Goal: Task Accomplishment & Management: Manage account settings

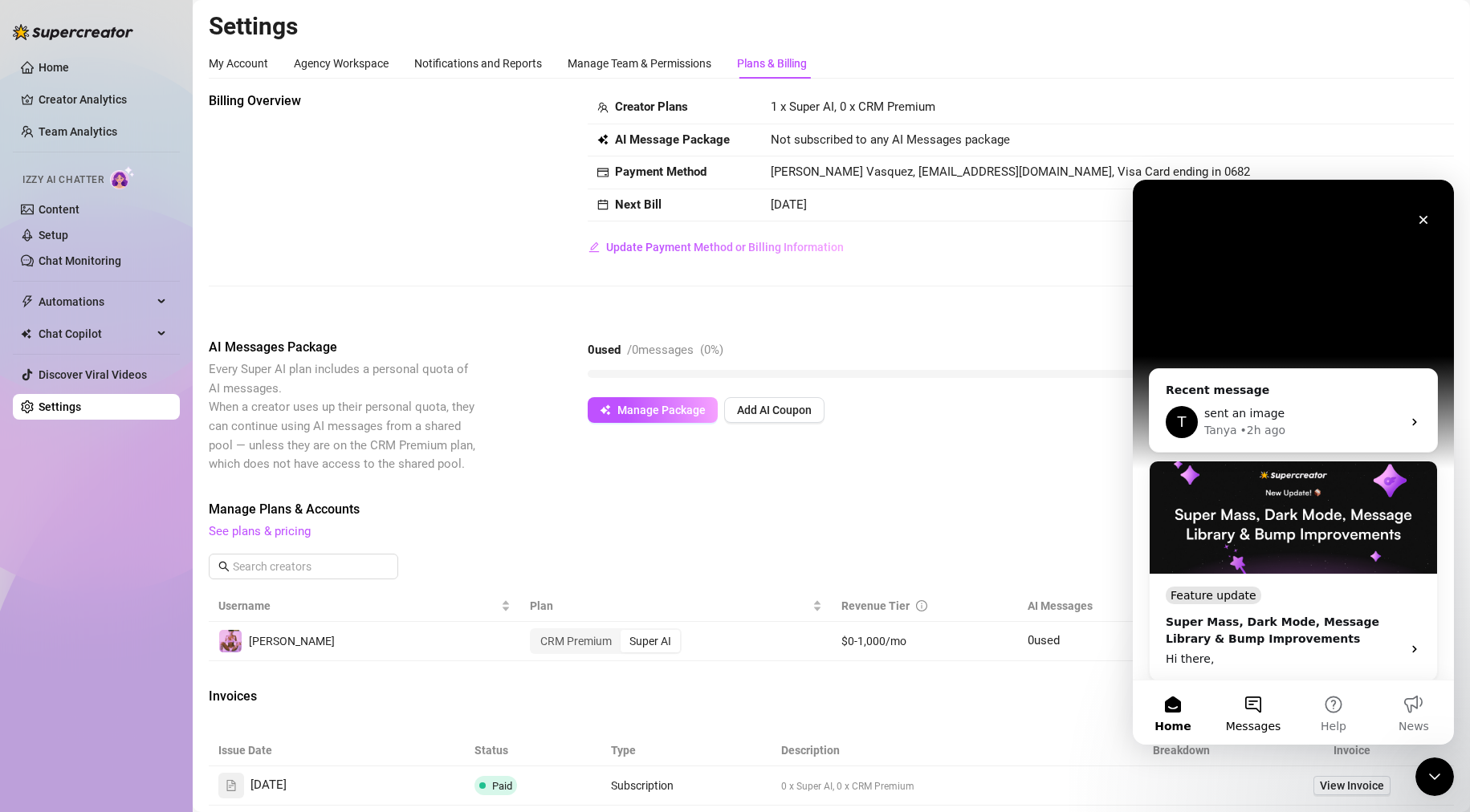
scroll to position [241, 0]
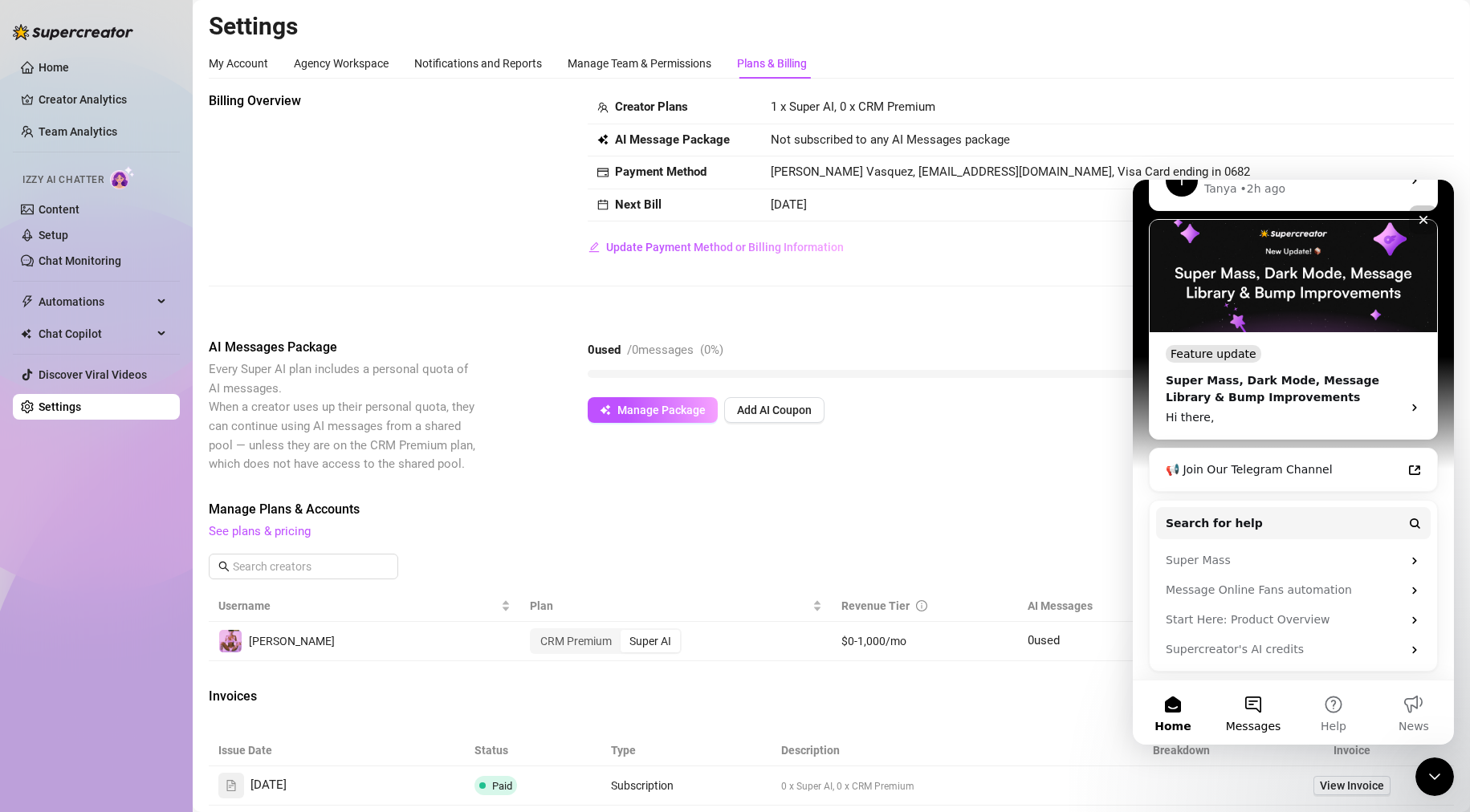
click at [1254, 708] on button "Messages" at bounding box center [1253, 713] width 80 height 64
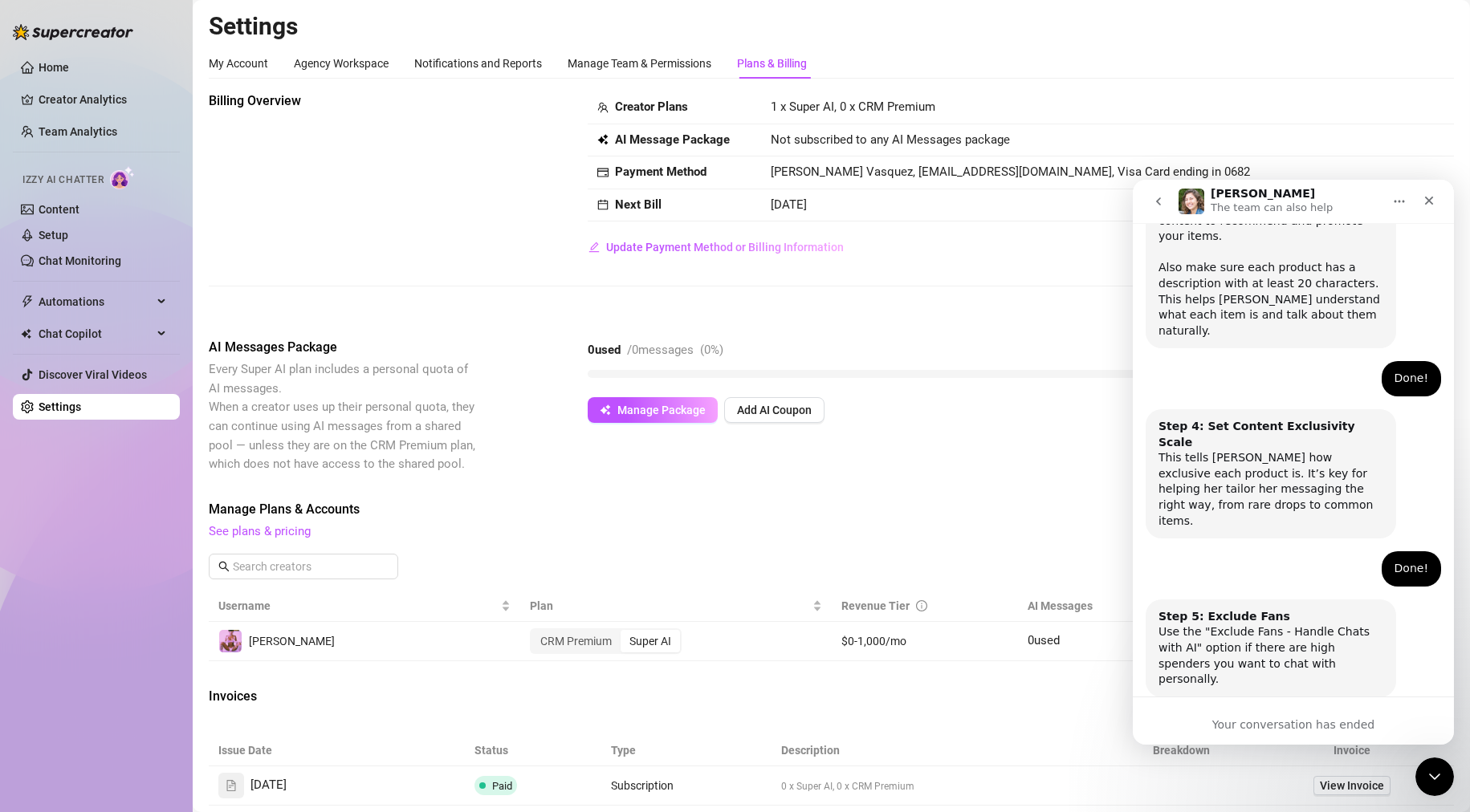
scroll to position [990, 0]
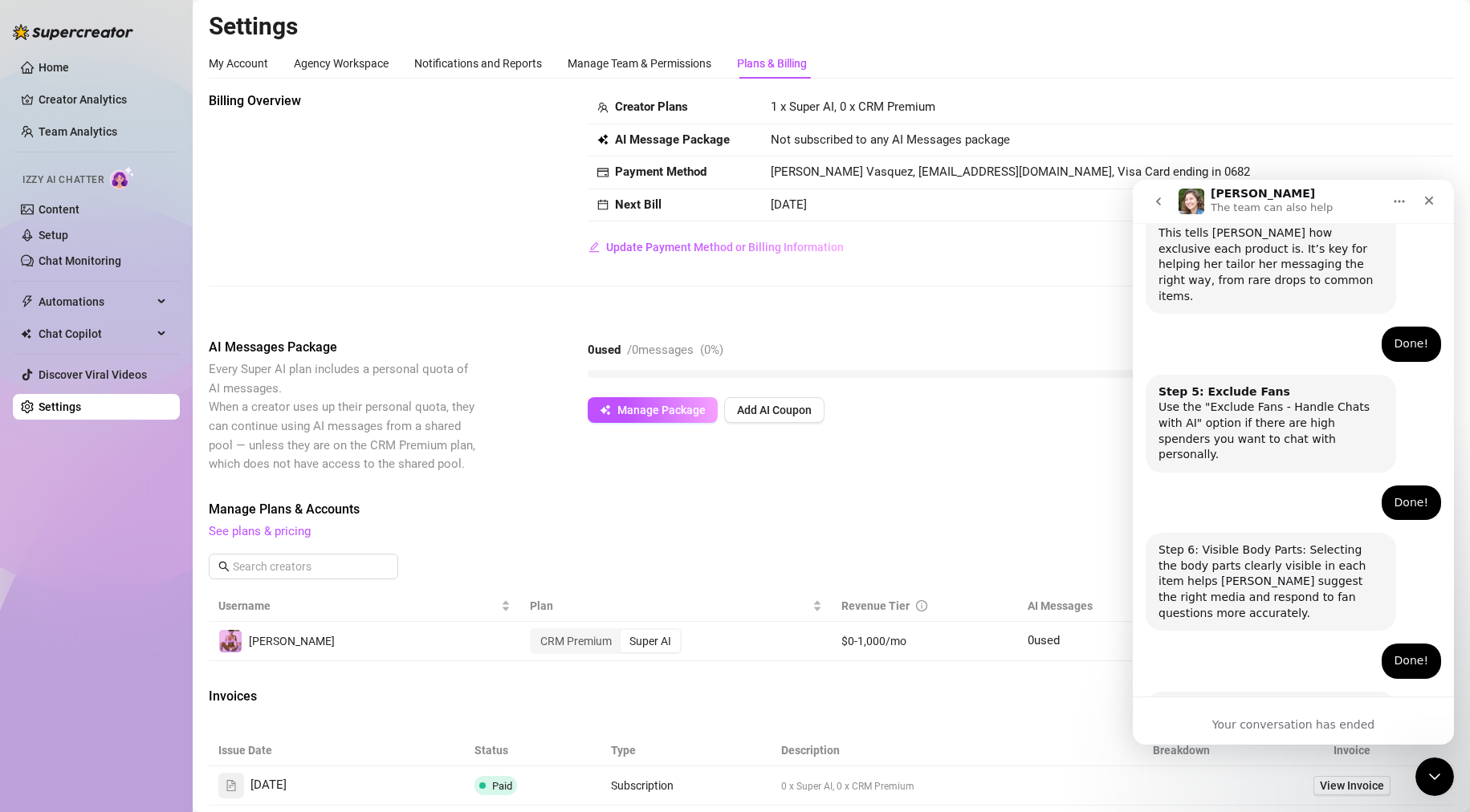
click at [1191, 203] on img "Intercom messenger" at bounding box center [1191, 202] width 26 height 26
click at [1160, 202] on icon "go back" at bounding box center [1158, 201] width 13 height 13
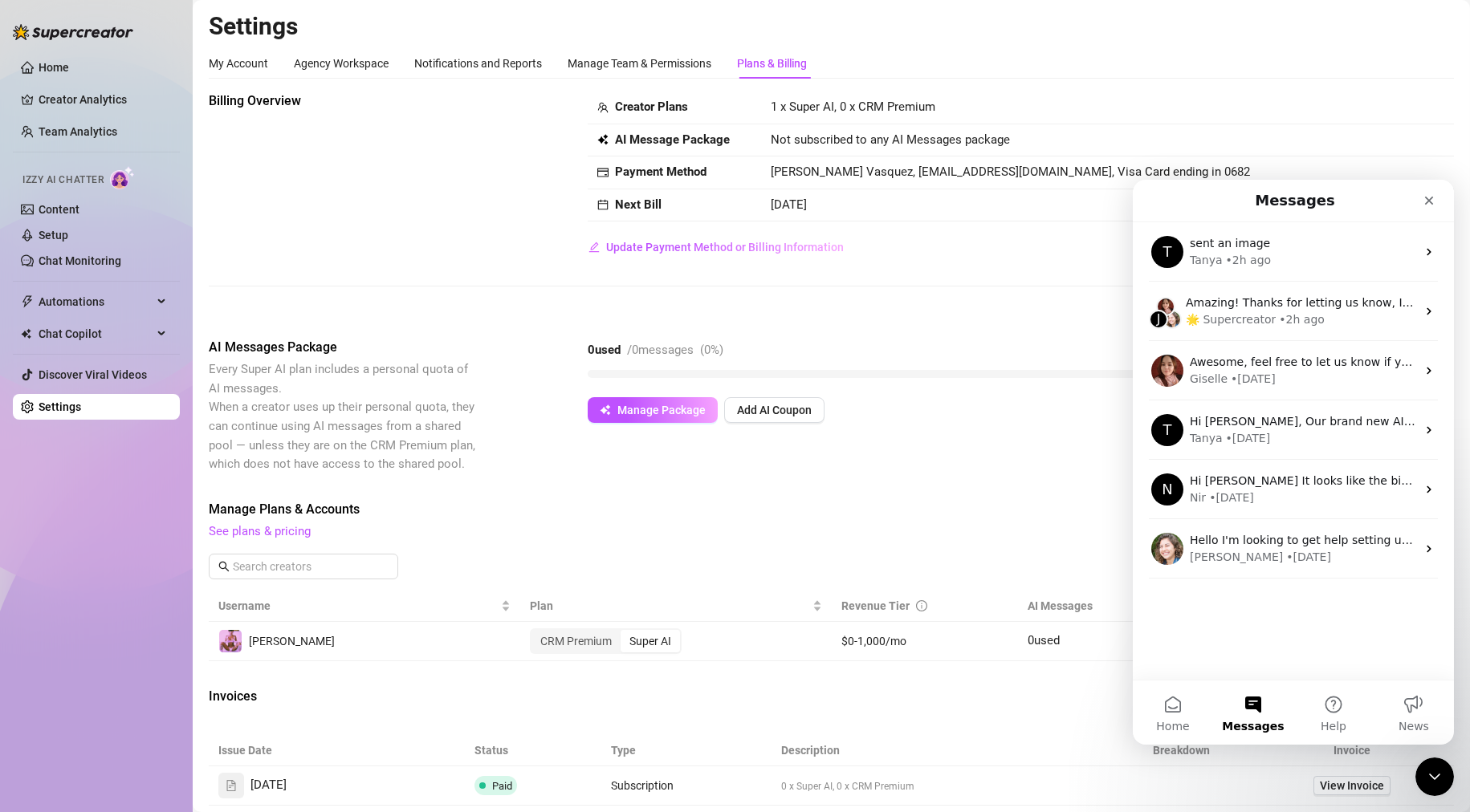
scroll to position [0, 0]
click at [1200, 723] on button "Home" at bounding box center [1173, 713] width 80 height 64
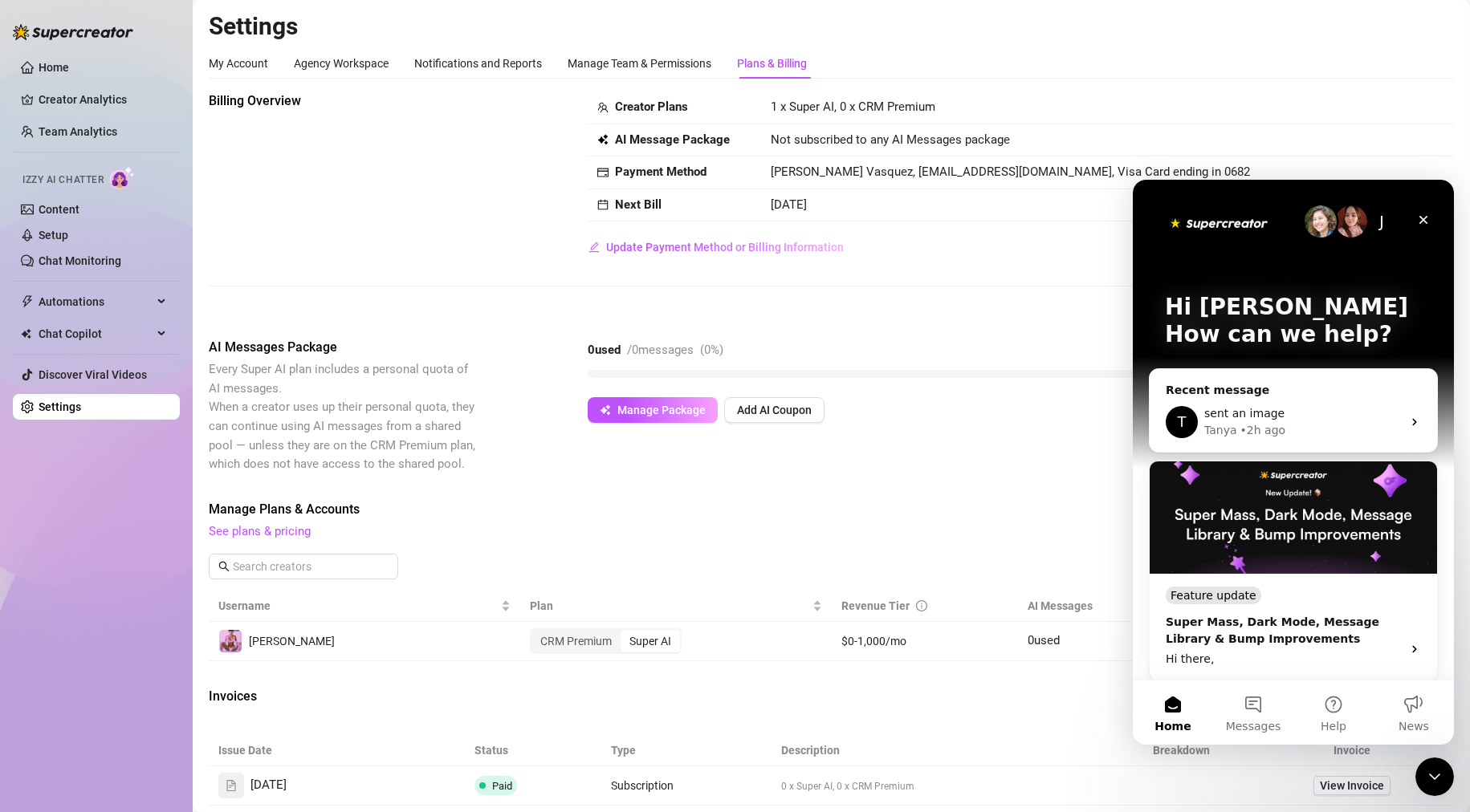
scroll to position [241, 0]
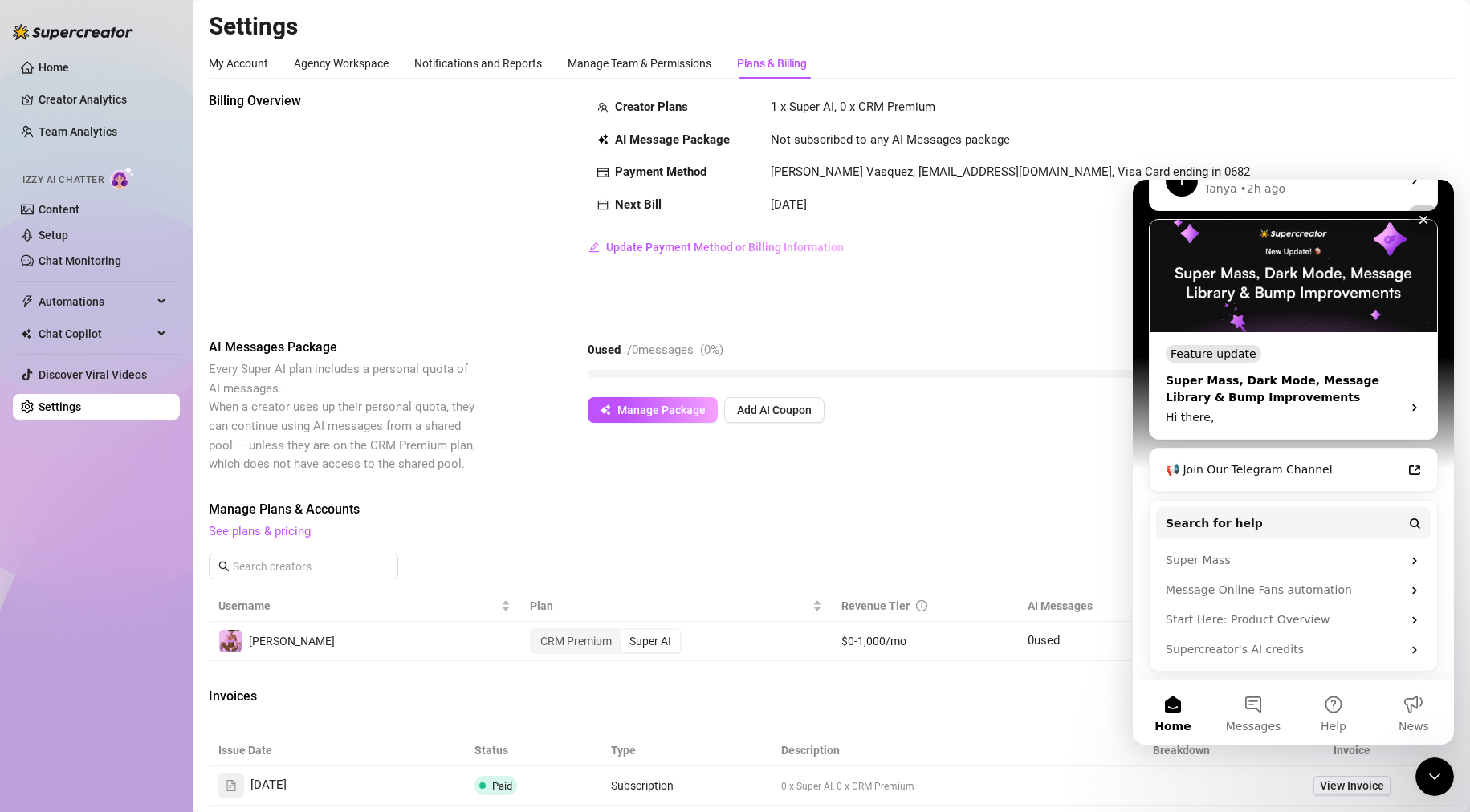
click at [1194, 415] on div "Hi there," at bounding box center [1279, 418] width 227 height 16
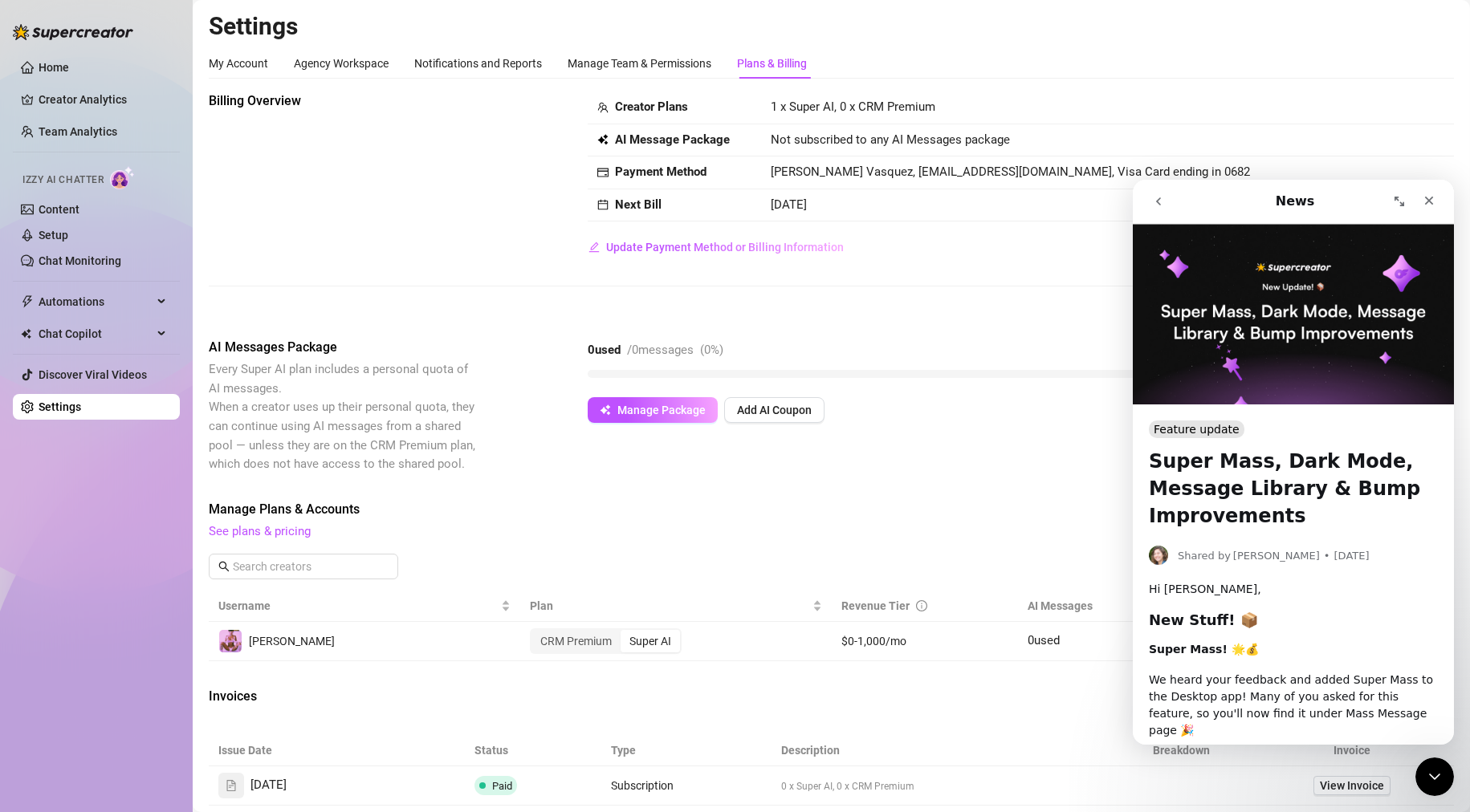
scroll to position [590, 0]
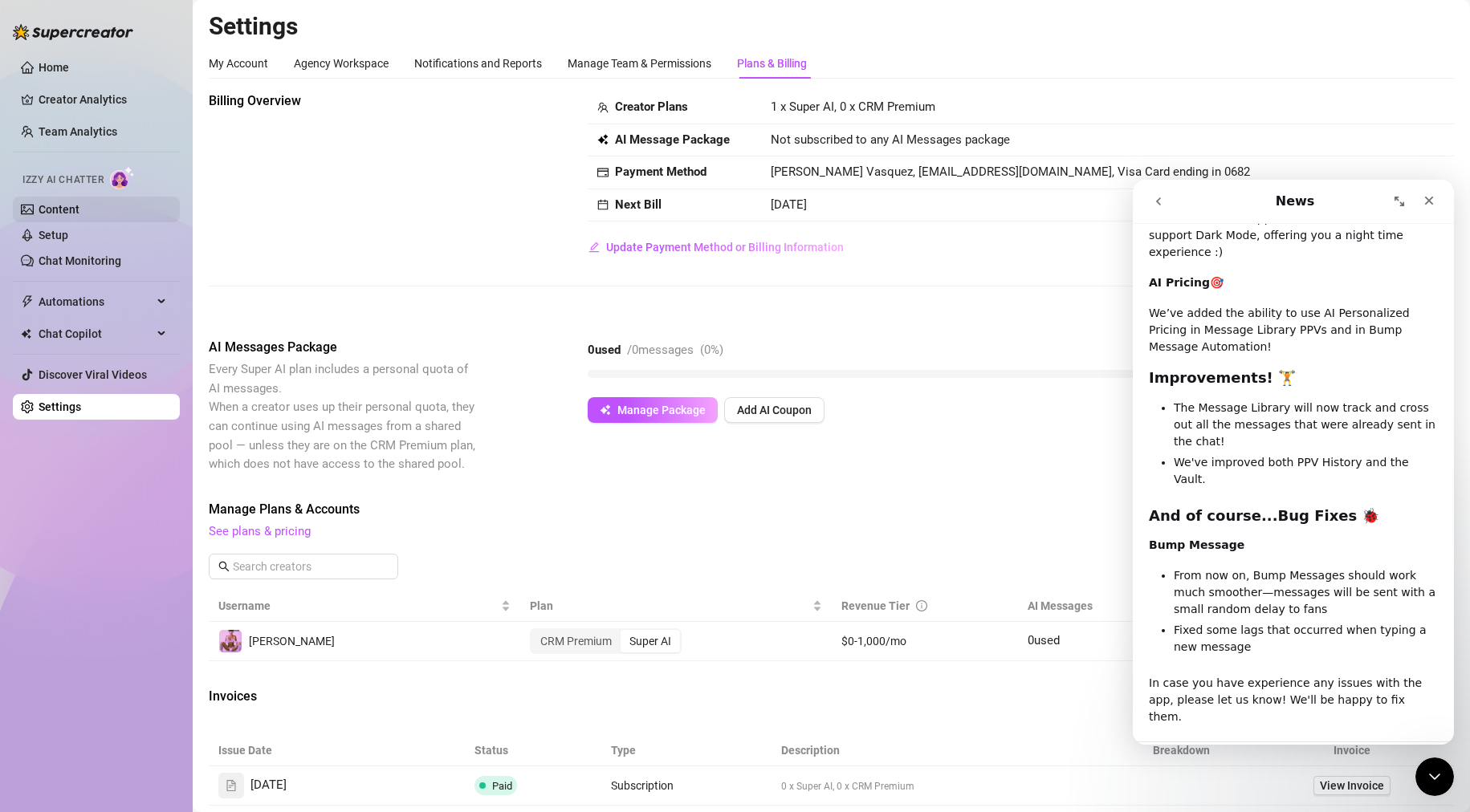
click at [72, 209] on link "Content" at bounding box center [59, 209] width 41 height 13
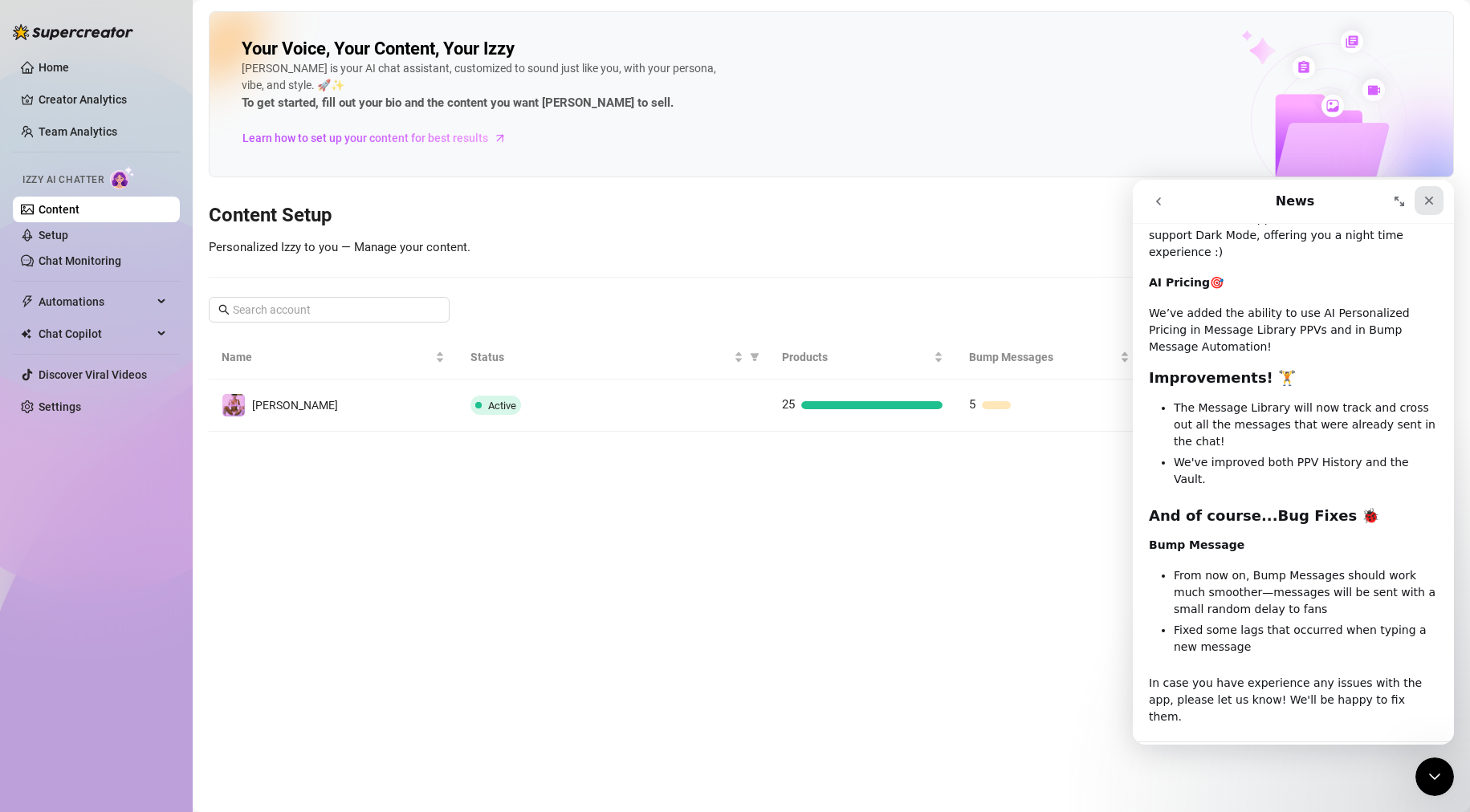
click at [1422, 192] on div "Close" at bounding box center [1429, 201] width 29 height 29
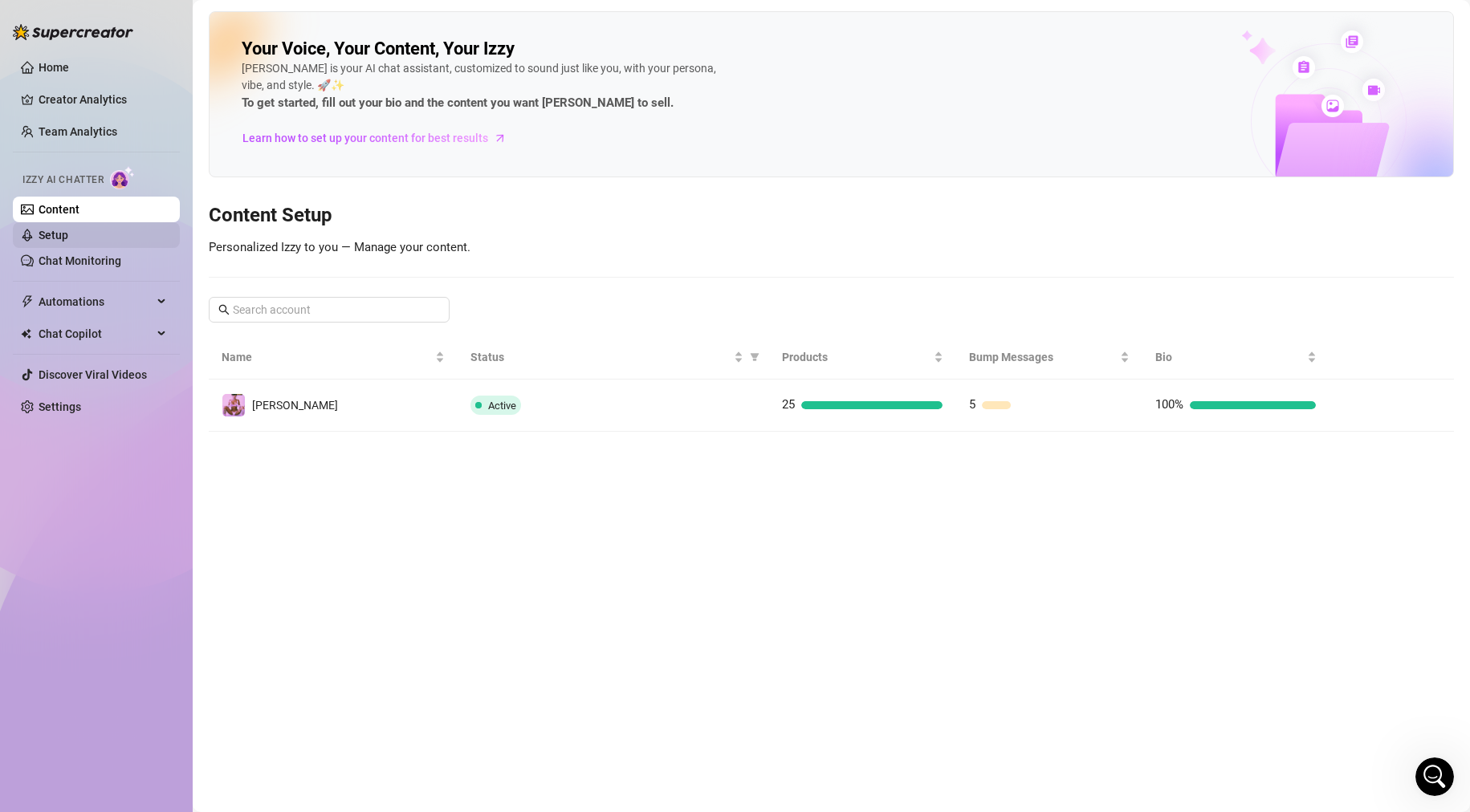
click at [68, 236] on link "Setup" at bounding box center [53, 234] width 30 height 13
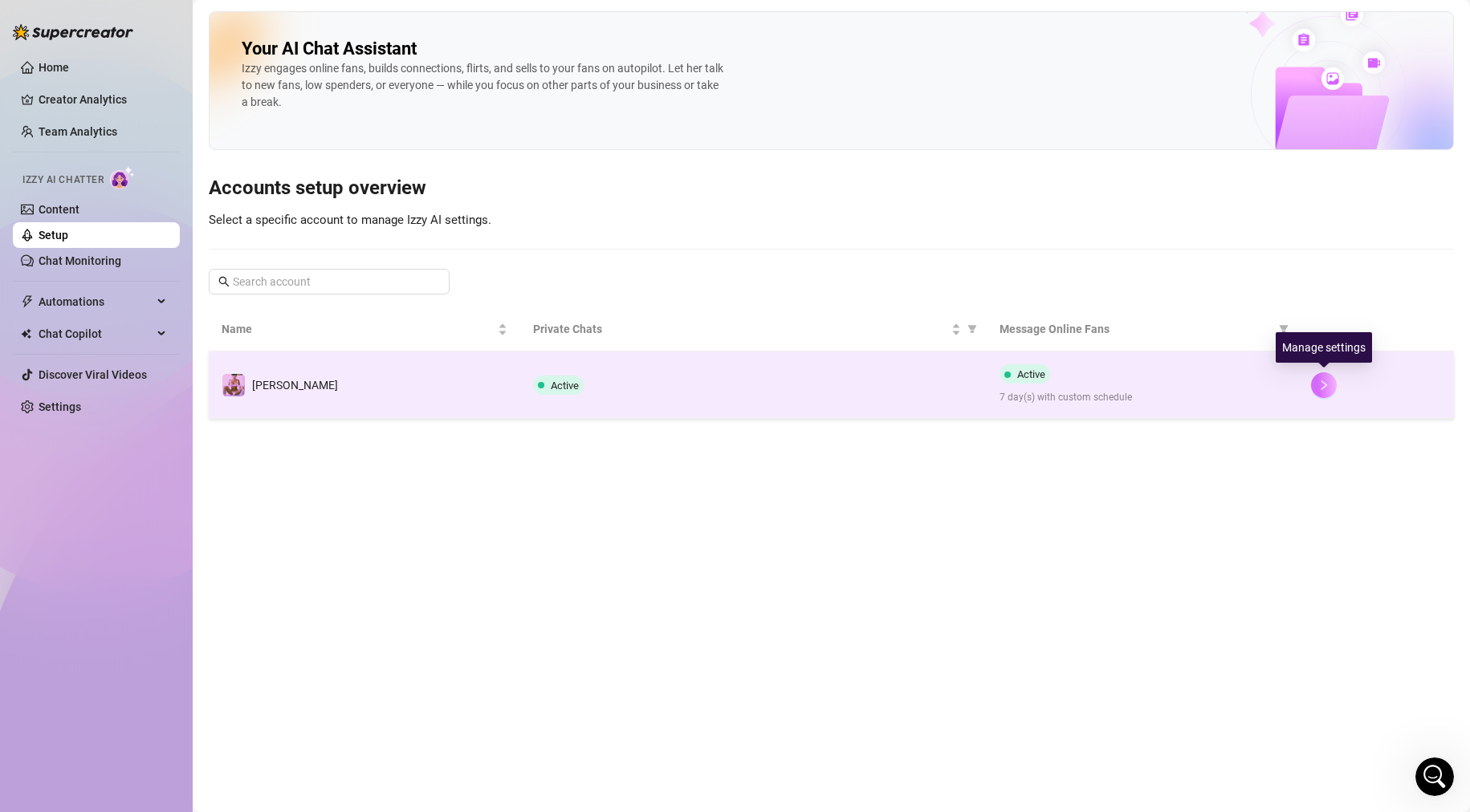
click at [1323, 388] on icon "right" at bounding box center [1325, 386] width 6 height 10
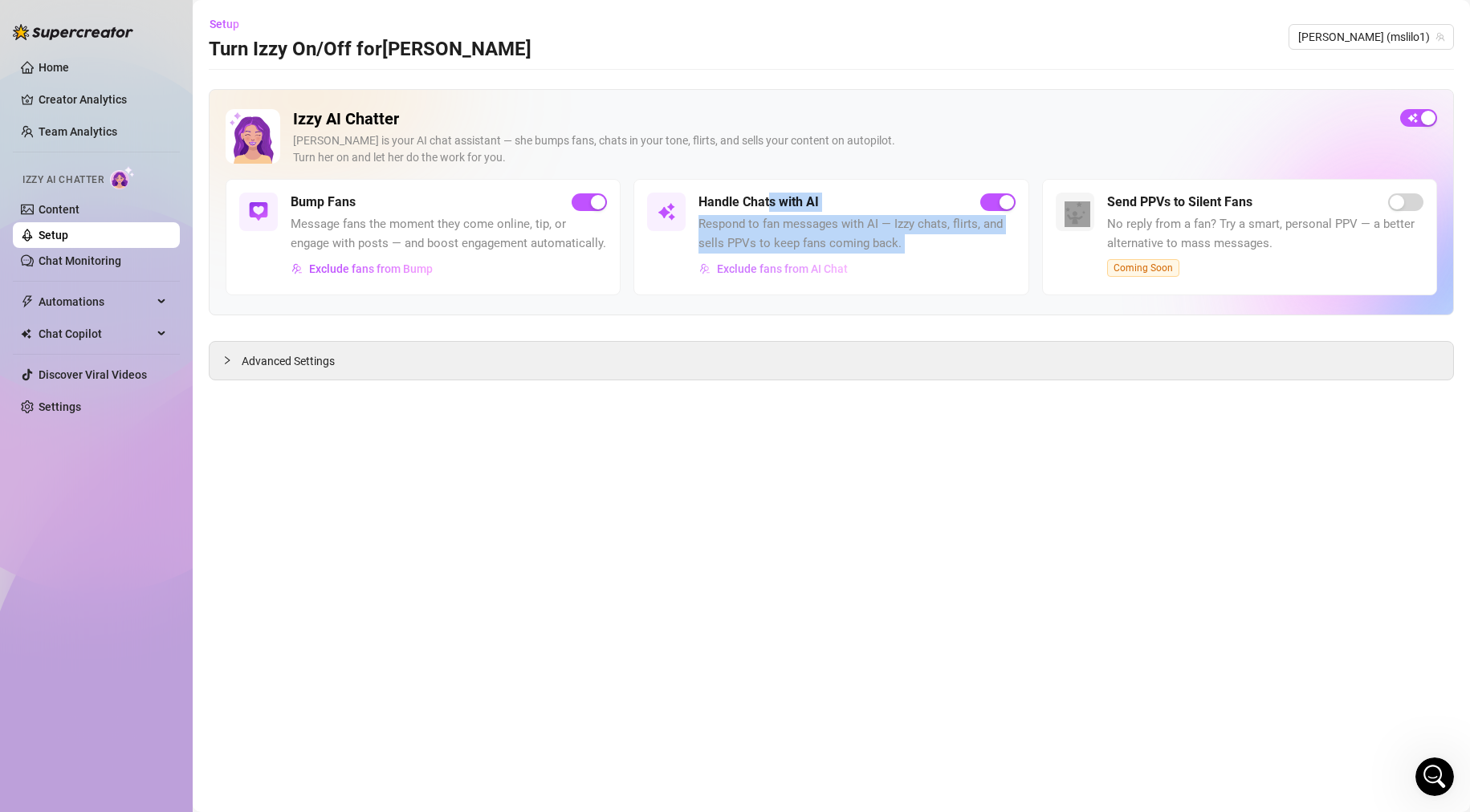
drag, startPoint x: 767, startPoint y: 205, endPoint x: 784, endPoint y: 256, distance: 53.8
click at [784, 256] on div "Handle Chats with AI Respond to fan messages with AI — Izzy chats, flirts, and …" at bounding box center [857, 237] width 316 height 89
click at [966, 323] on div "Izzy AI Chatter [PERSON_NAME] is your AI chat assistant — she bumps fans, chats…" at bounding box center [830, 234] width 1245 height 292
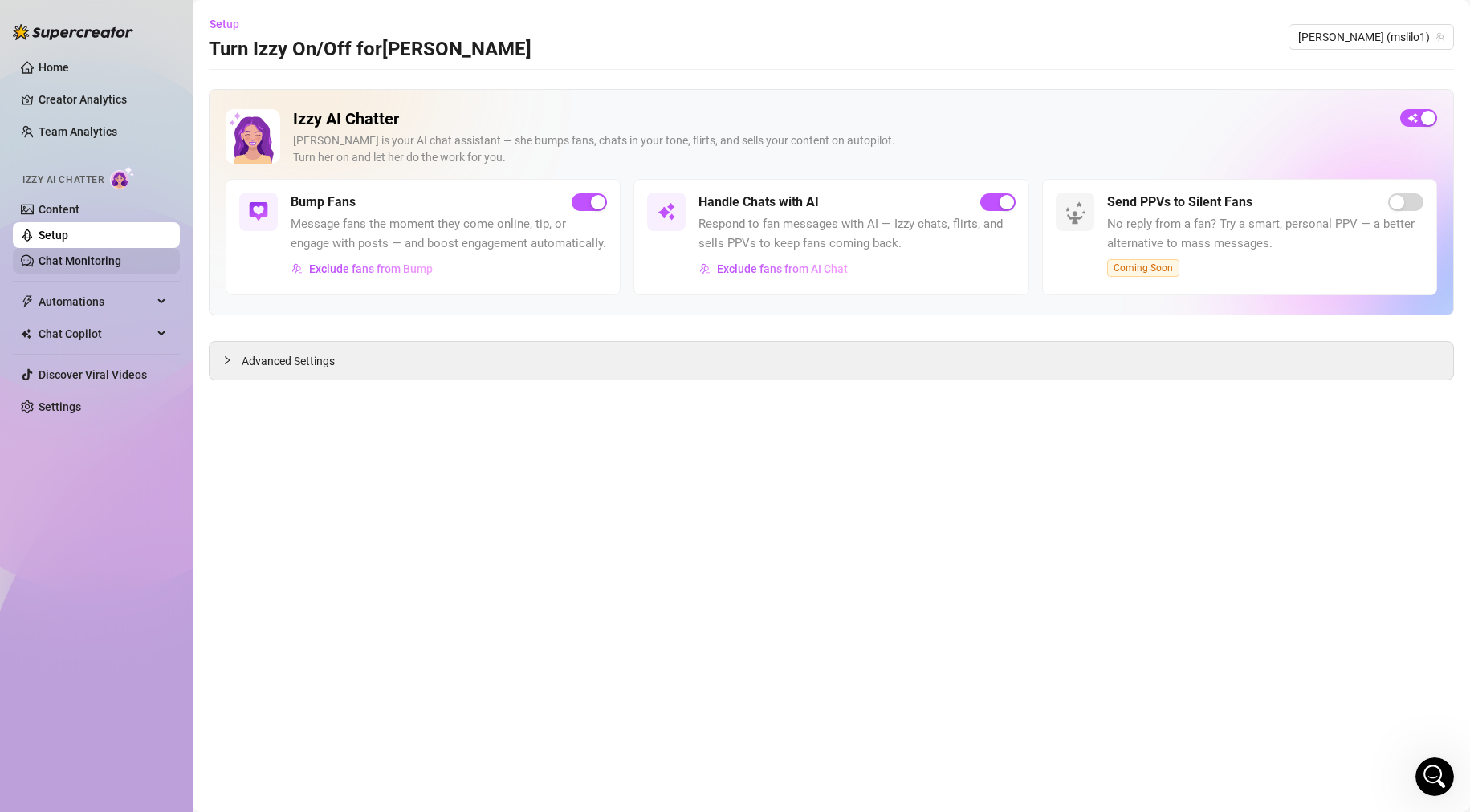
click at [81, 262] on link "Chat Monitoring" at bounding box center [79, 261] width 82 height 13
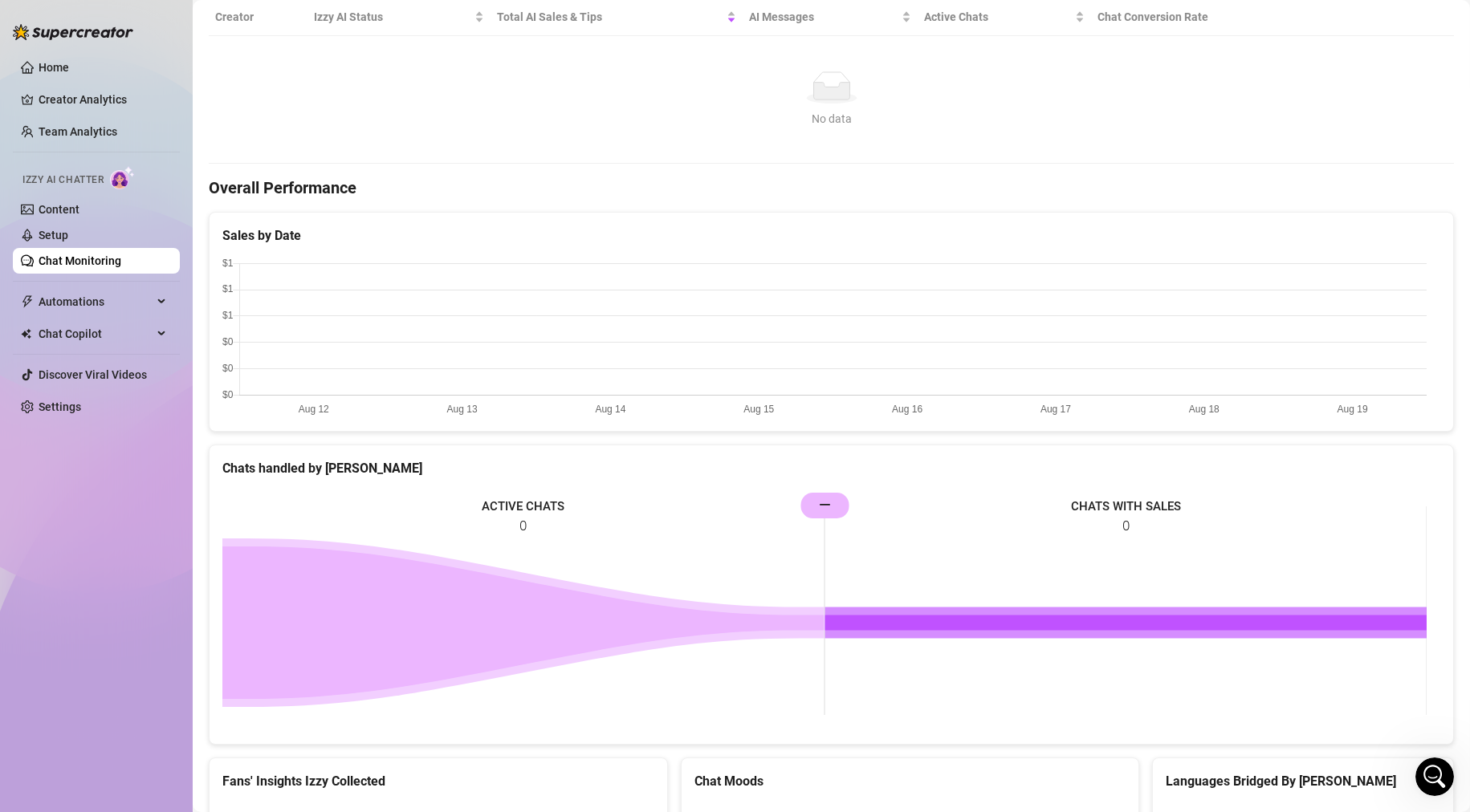
scroll to position [260, 0]
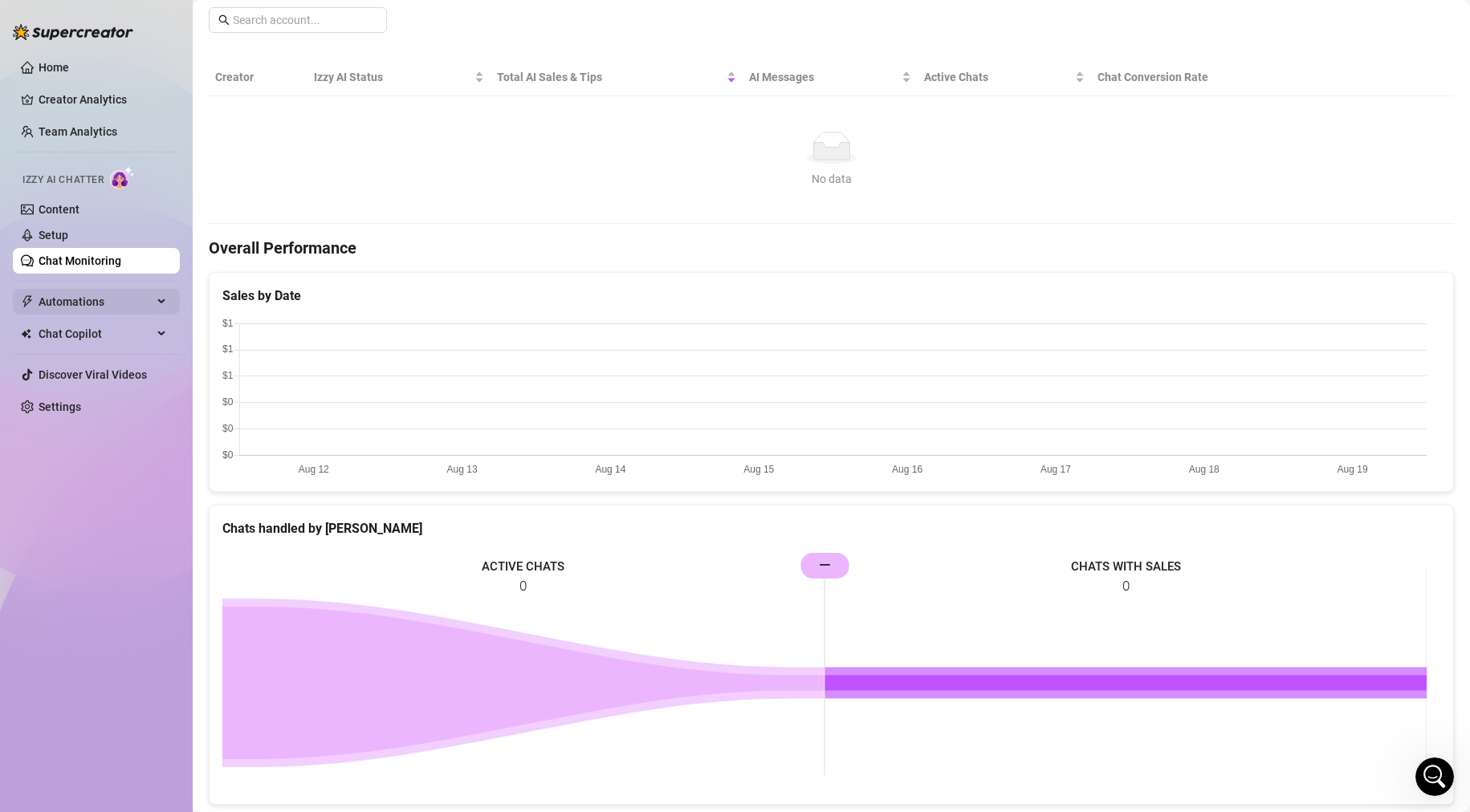
click at [64, 314] on span "Automations" at bounding box center [96, 301] width 114 height 26
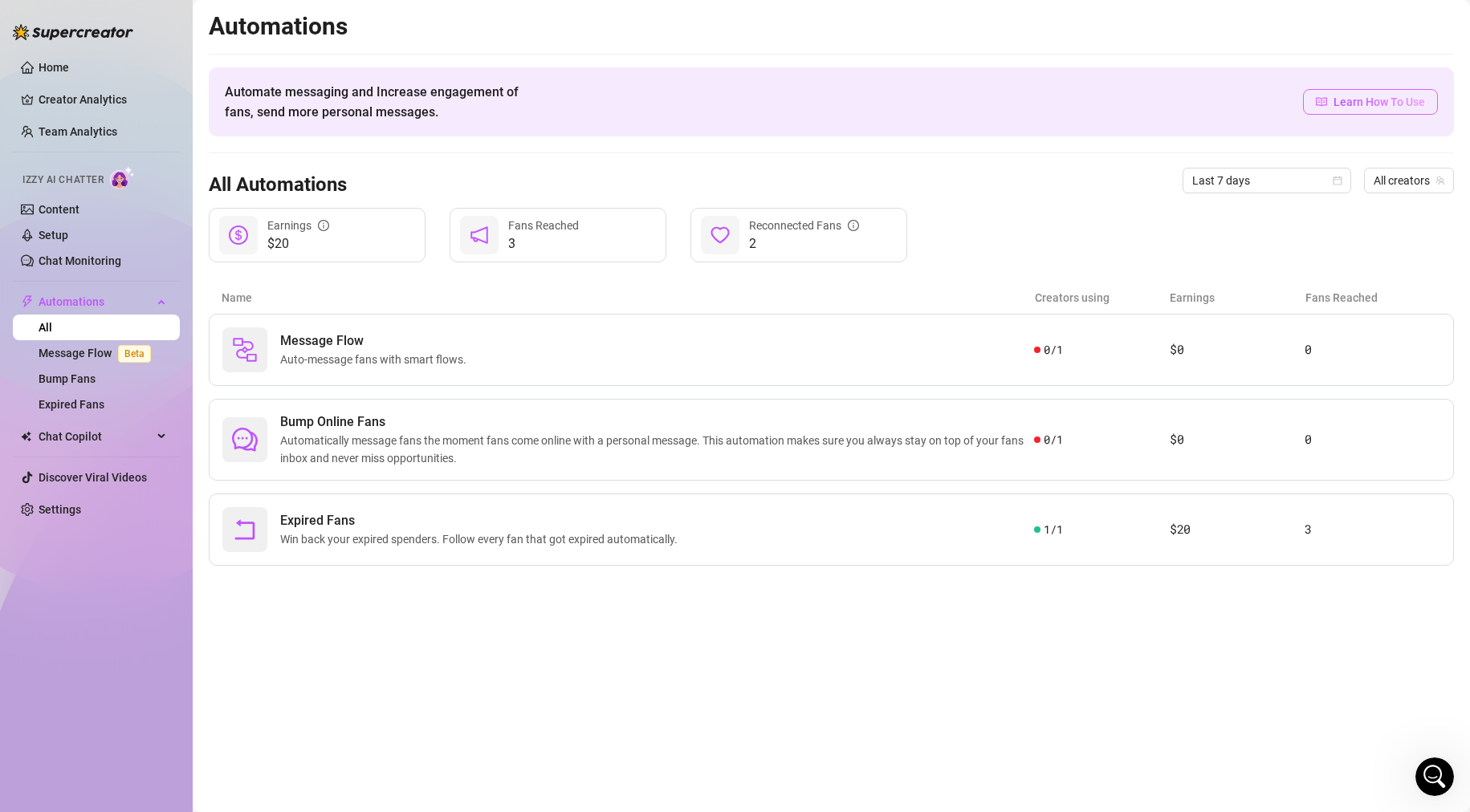
click at [1358, 104] on span "Learn How To Use" at bounding box center [1379, 102] width 91 height 17
click at [58, 206] on link "Content" at bounding box center [59, 209] width 41 height 13
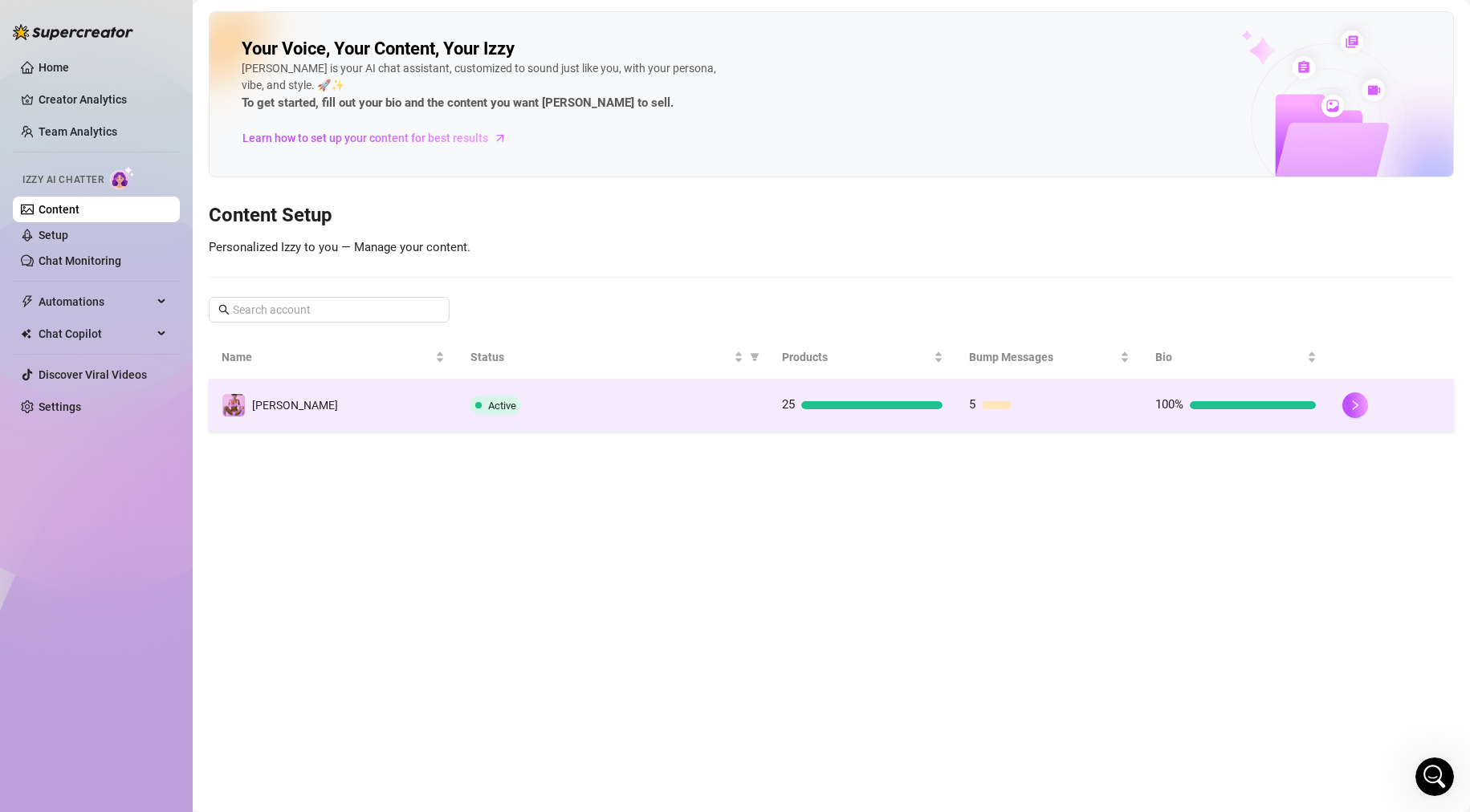
click at [352, 409] on td "[PERSON_NAME]" at bounding box center [332, 406] width 249 height 52
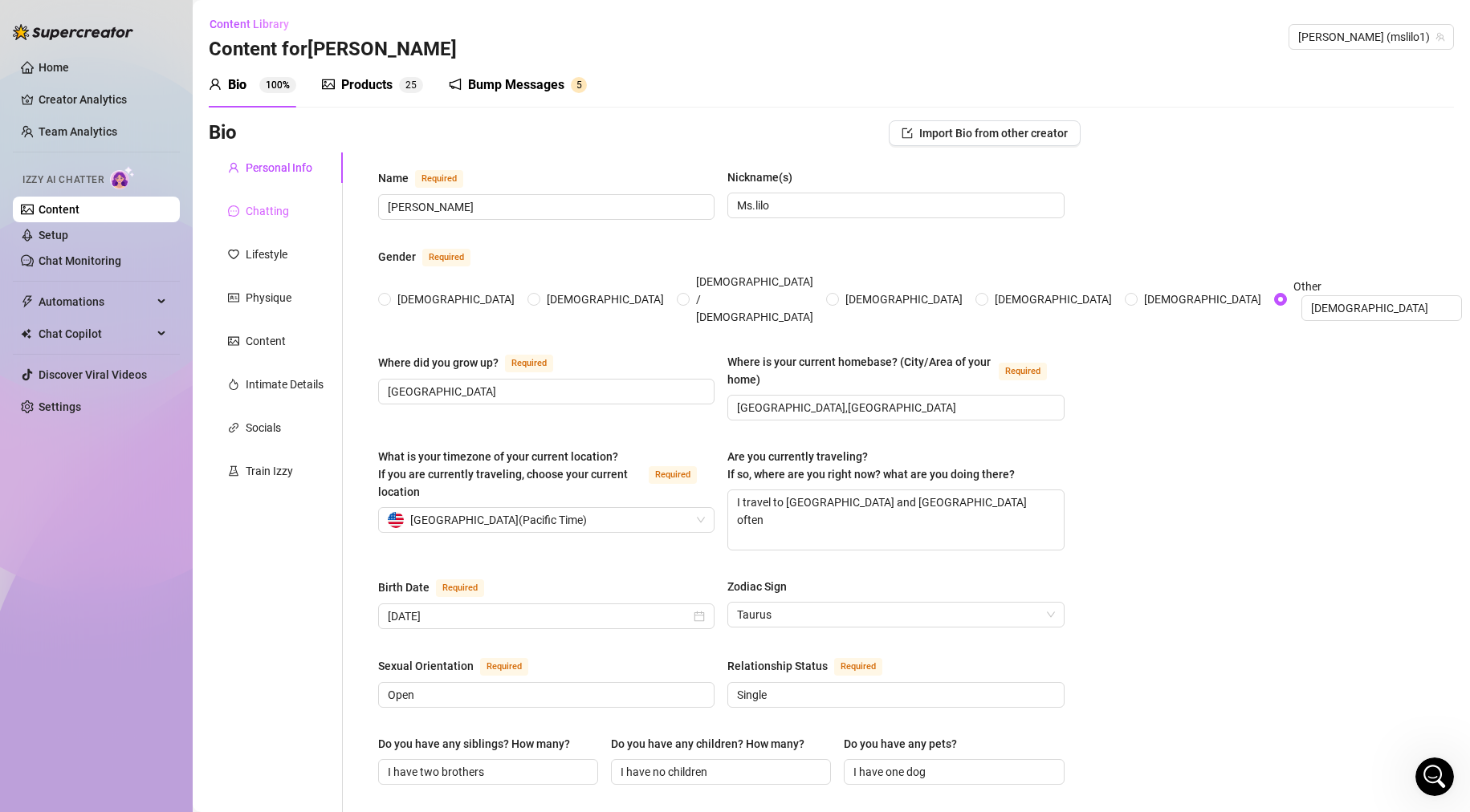
click at [293, 208] on div "Chatting" at bounding box center [275, 210] width 134 height 30
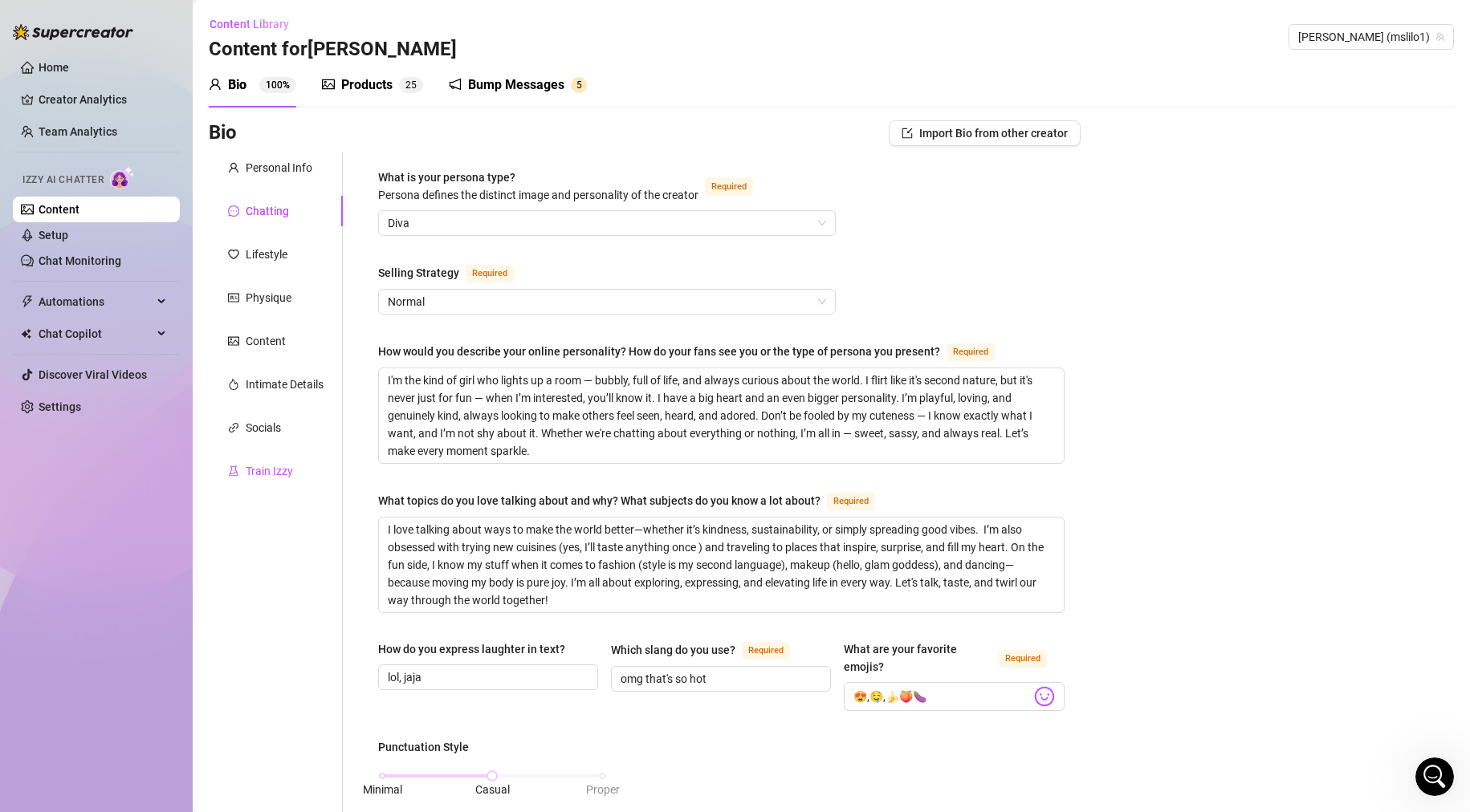
click at [274, 470] on div "Train Izzy" at bounding box center [269, 471] width 47 height 17
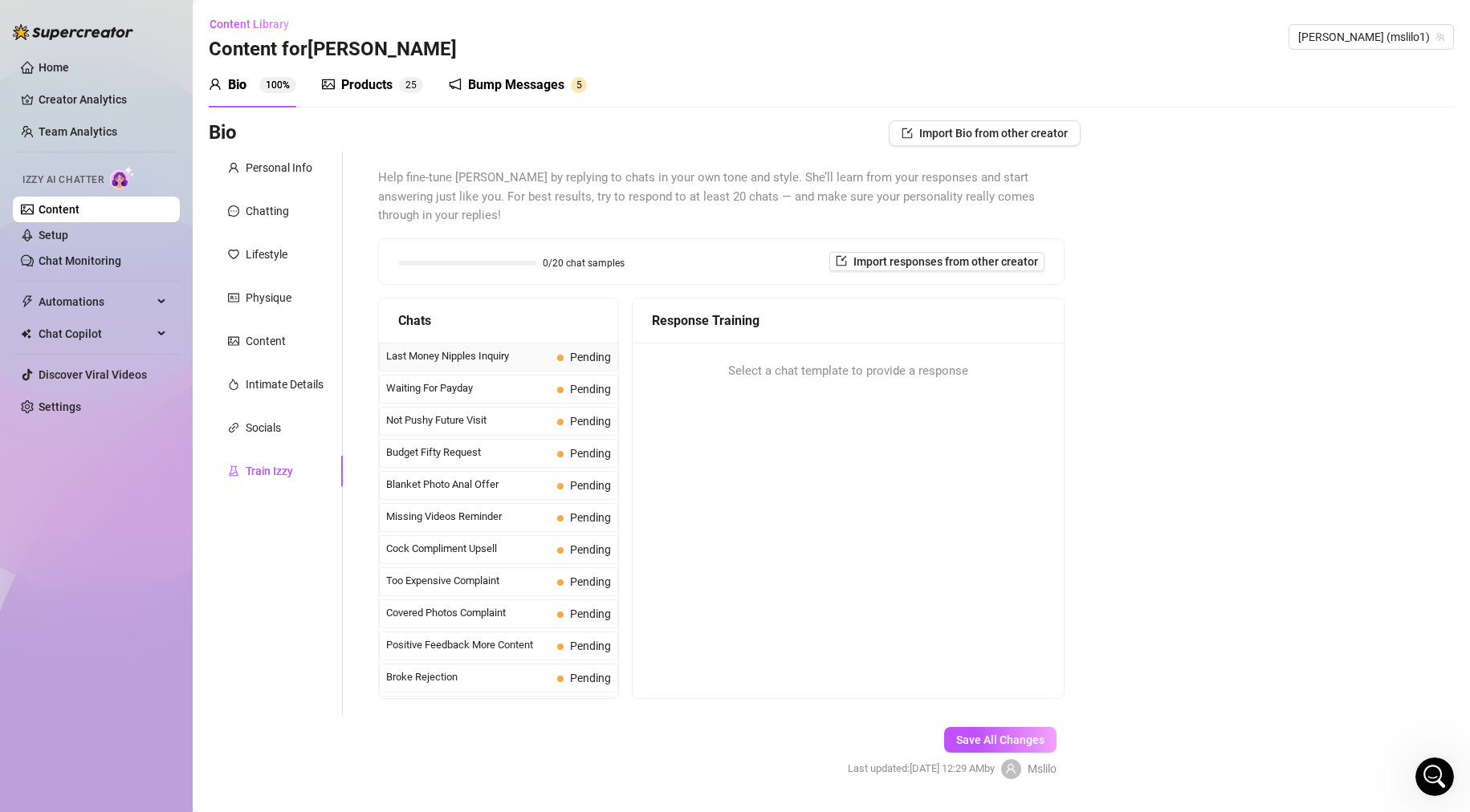
click at [422, 354] on span "Last Money Nipples Inquiry" at bounding box center [468, 357] width 165 height 16
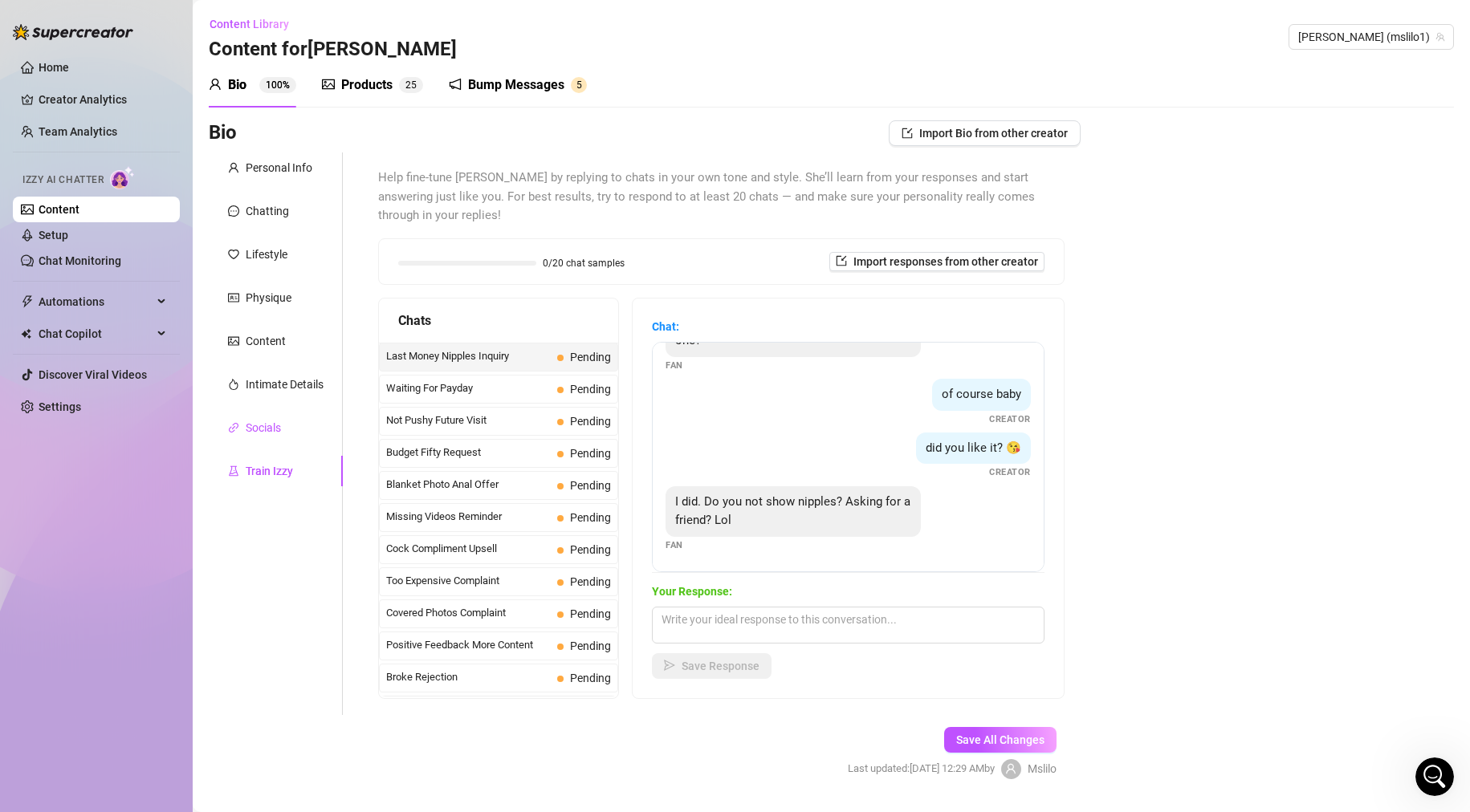
click at [272, 426] on div "Socials" at bounding box center [264, 427] width 35 height 17
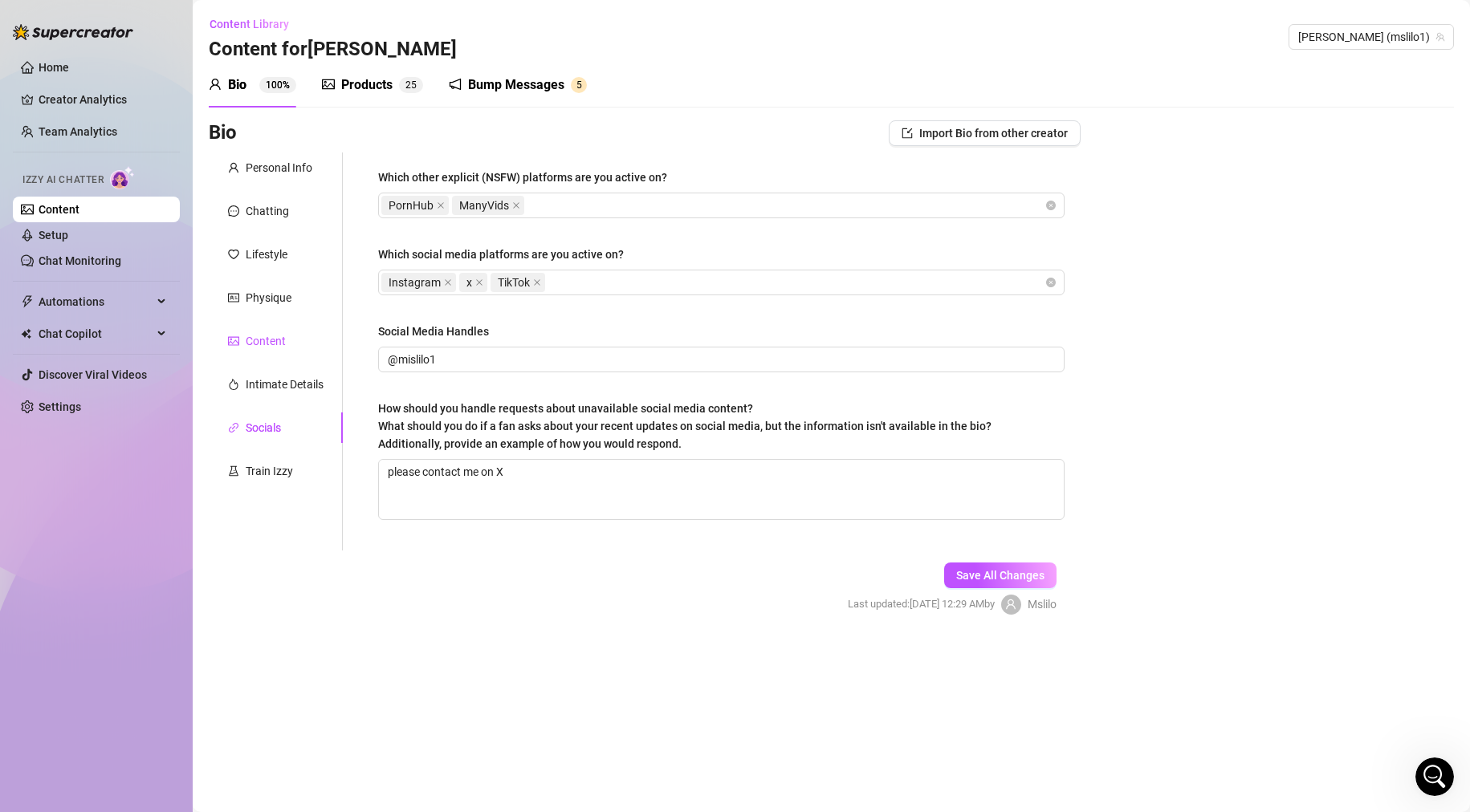
click at [275, 343] on div "Content" at bounding box center [266, 341] width 40 height 17
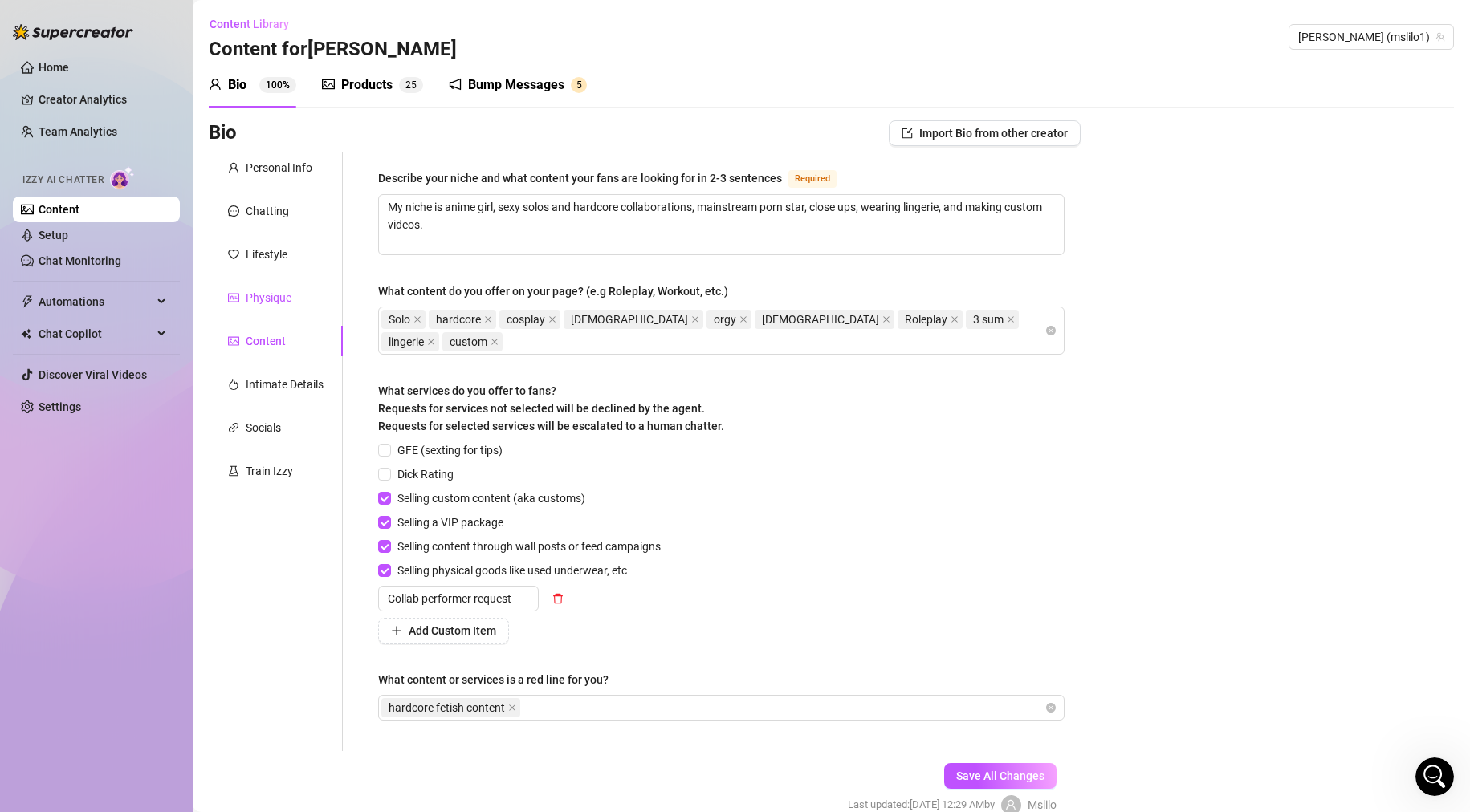
click at [269, 297] on div "Physique" at bounding box center [268, 297] width 46 height 17
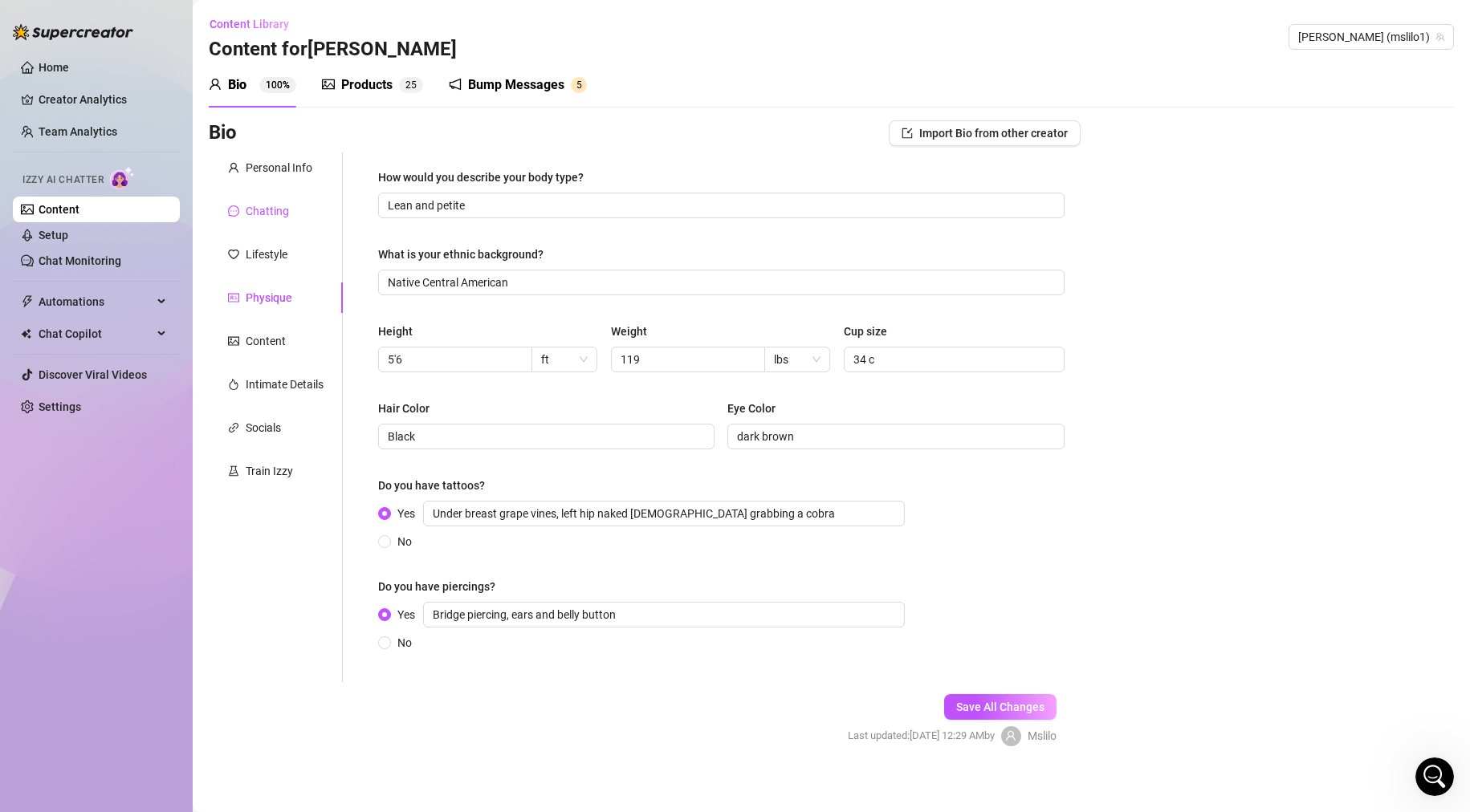
click at [265, 208] on div "Chatting" at bounding box center [267, 211] width 44 height 17
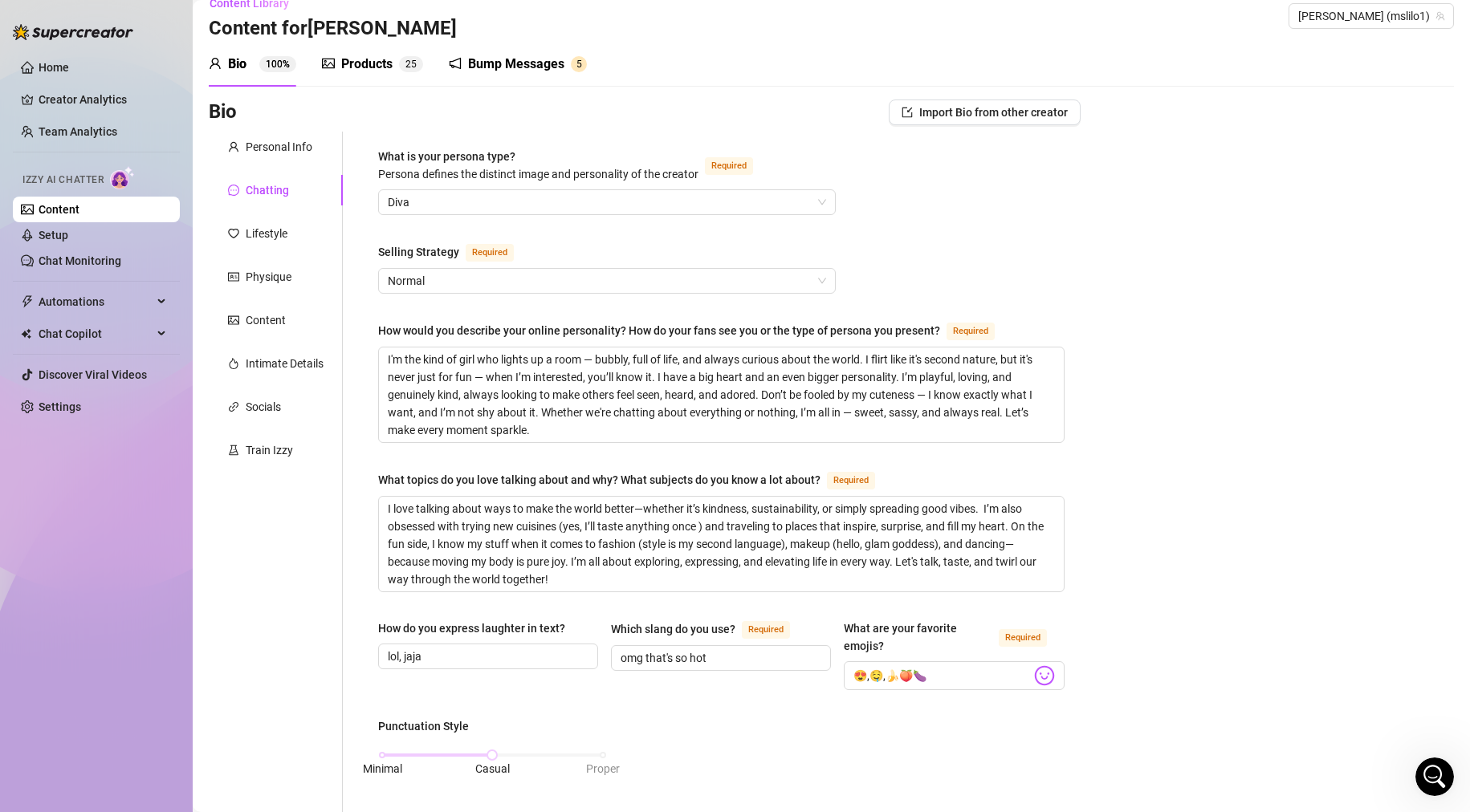
scroll to position [10, 0]
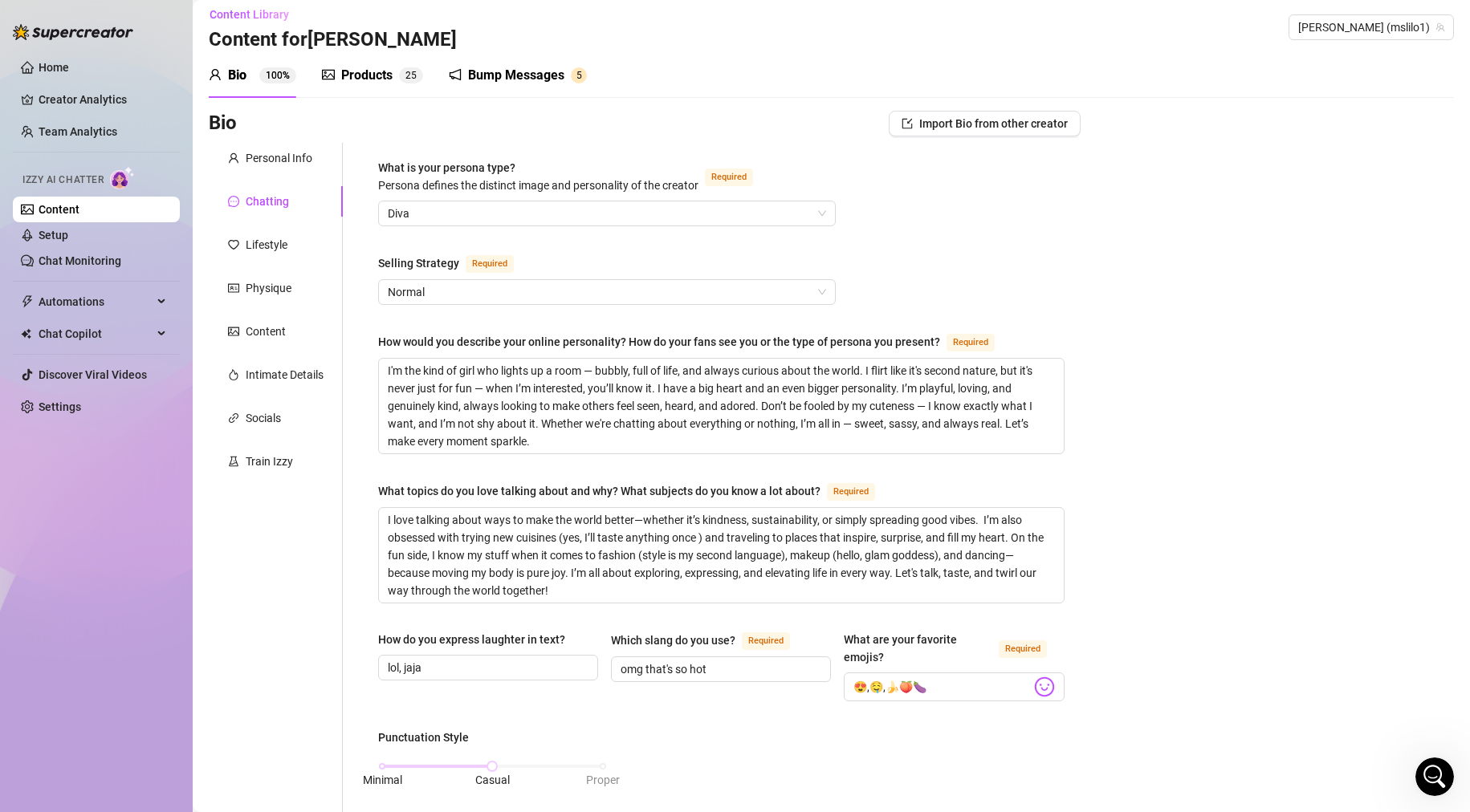
click at [265, 225] on div "Personal Info Chatting Lifestyle Physique Content Intimate Details Socials Trai…" at bounding box center [275, 786] width 134 height 1287
click at [265, 241] on div "Lifestyle" at bounding box center [266, 245] width 42 height 17
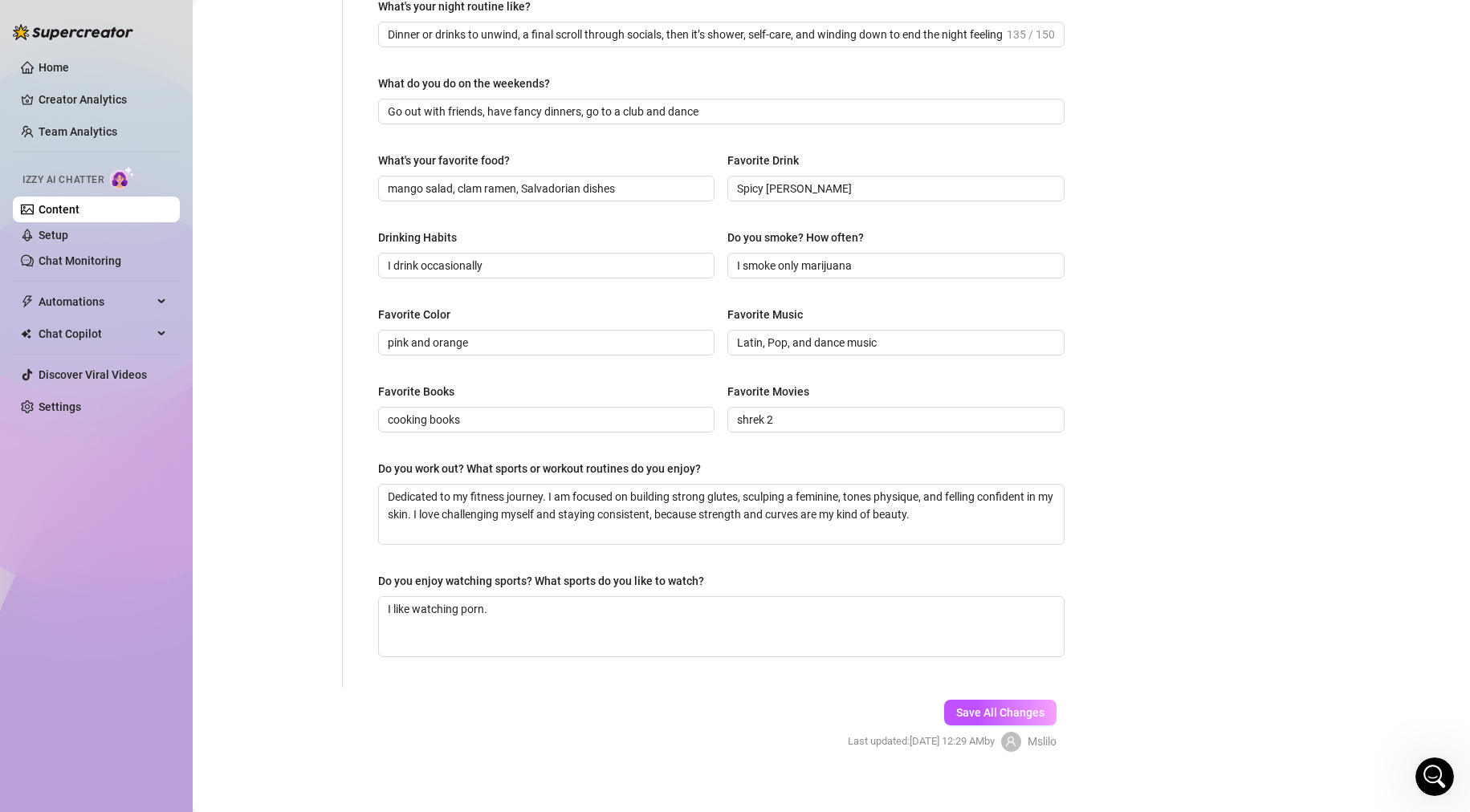
scroll to position [561, 0]
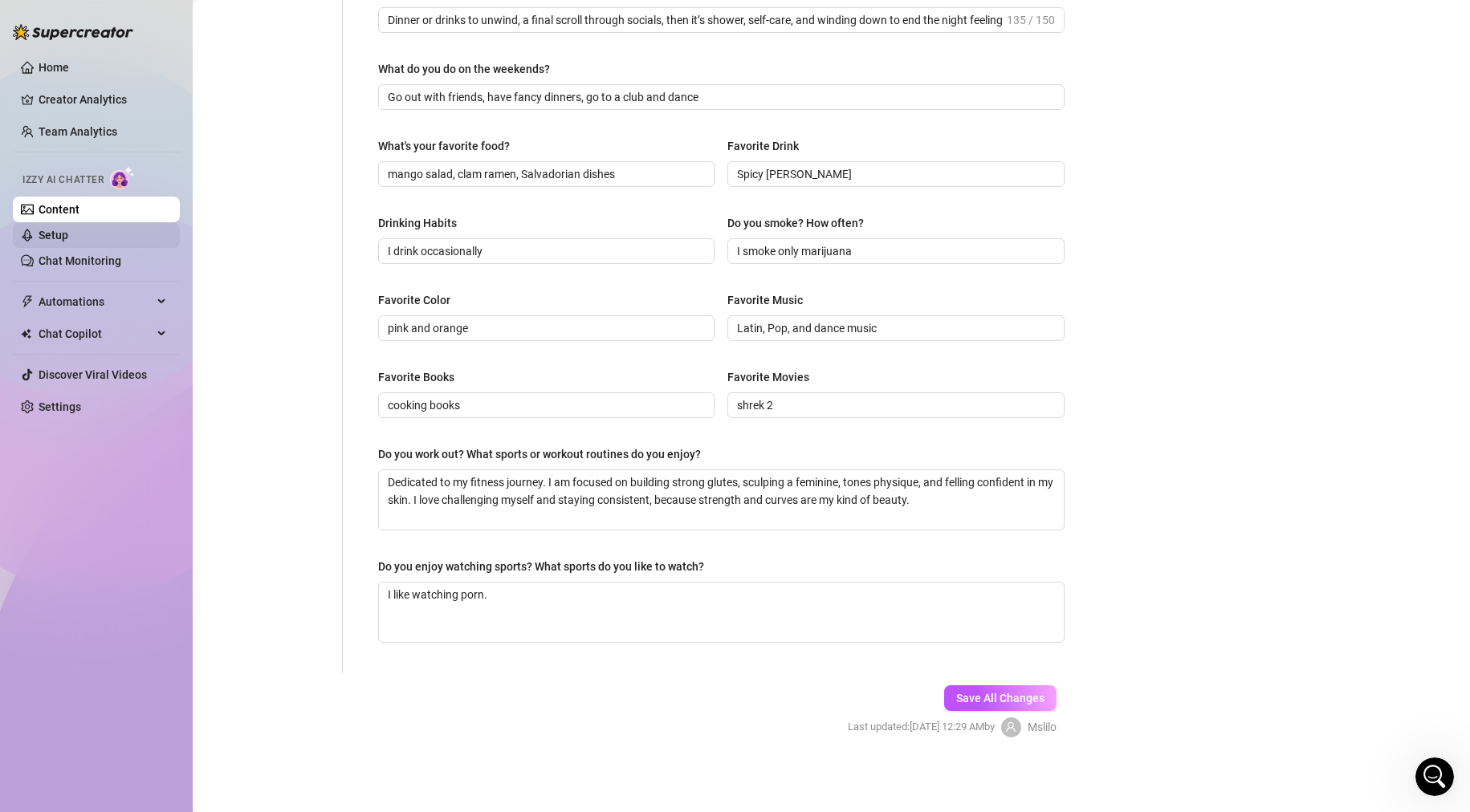
click at [49, 231] on link "Setup" at bounding box center [53, 234] width 30 height 13
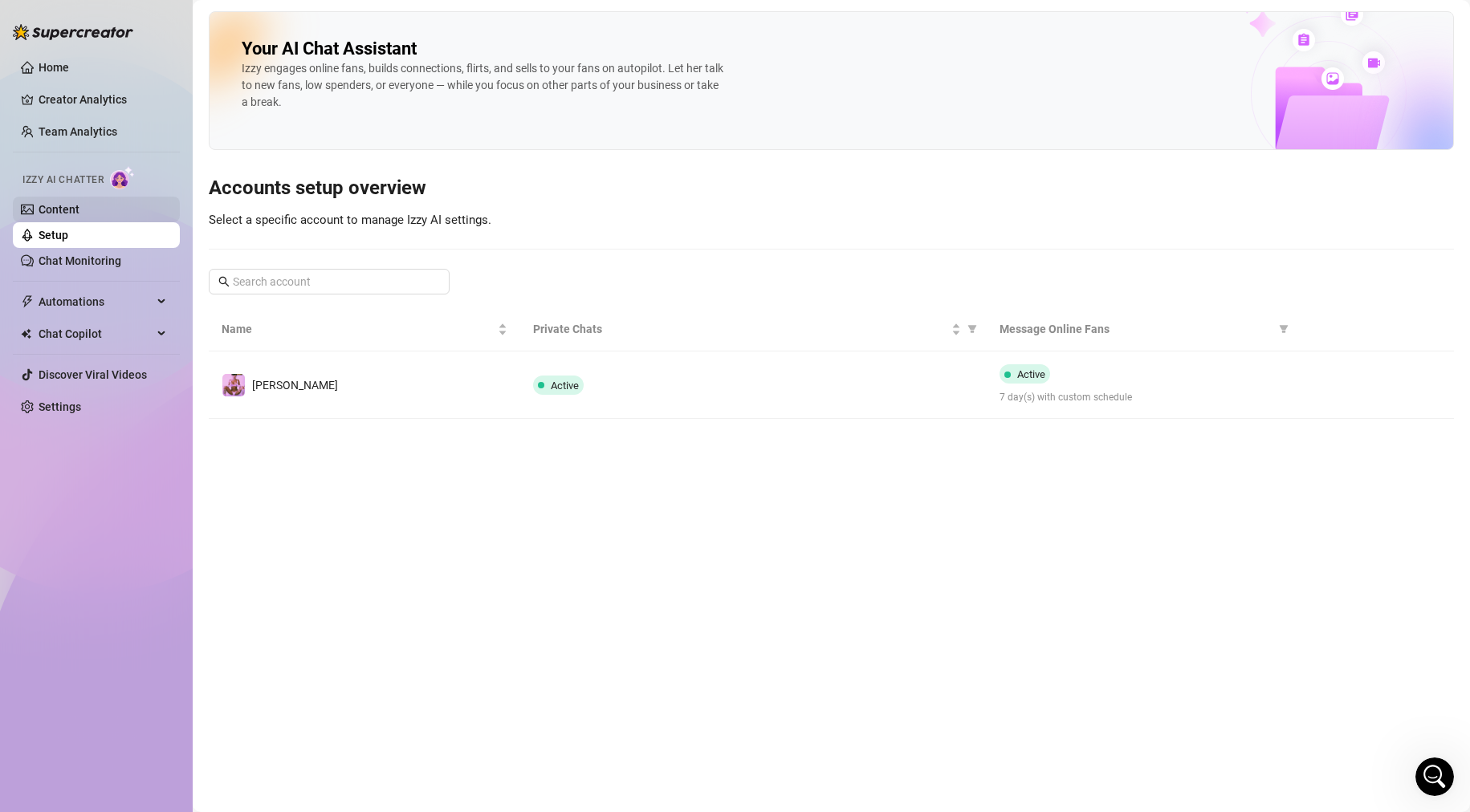
click at [72, 210] on link "Content" at bounding box center [59, 209] width 41 height 13
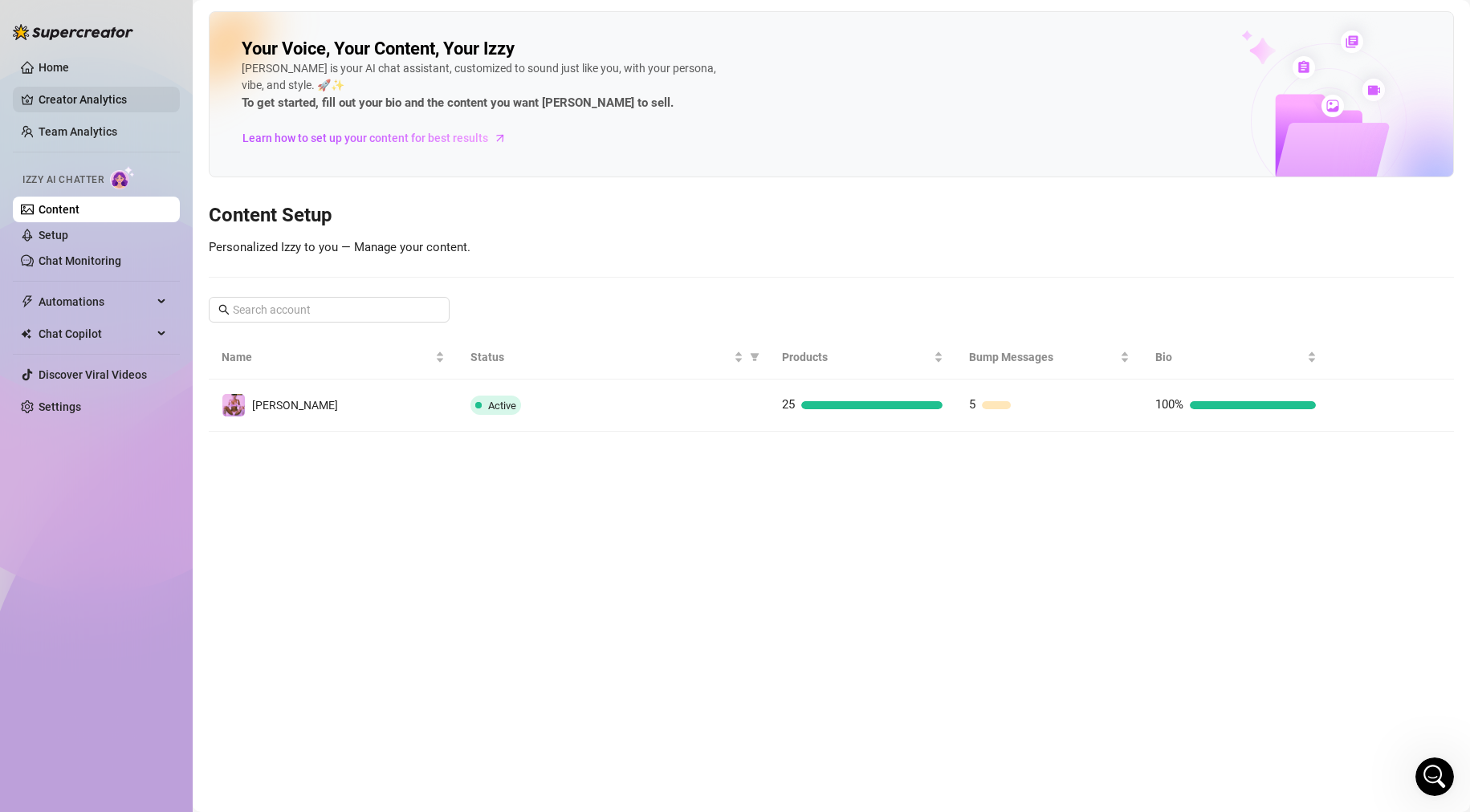
click at [91, 103] on link "Creator Analytics" at bounding box center [103, 99] width 129 height 26
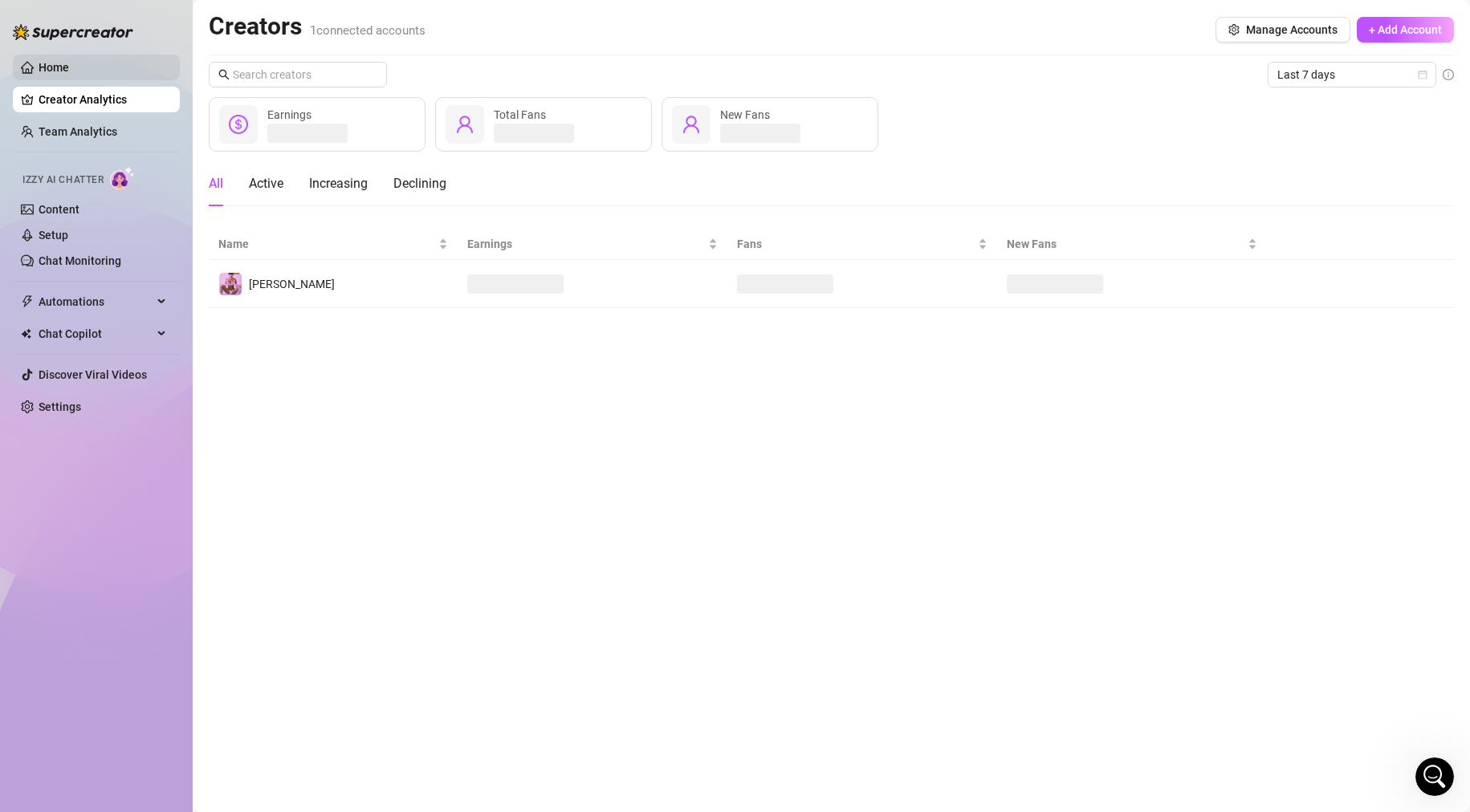
click at [47, 68] on link "Home" at bounding box center [53, 67] width 30 height 13
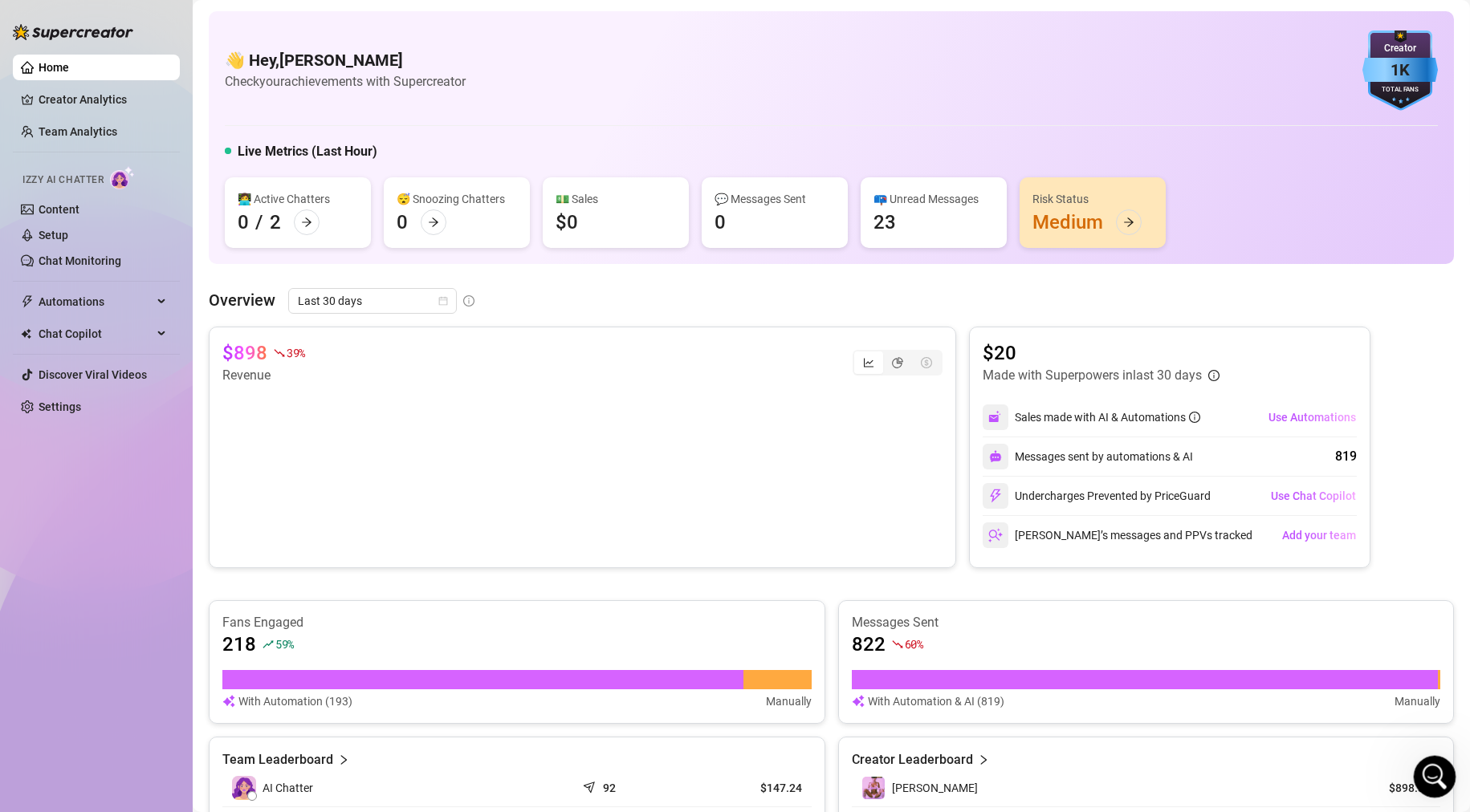
click at [1434, 777] on icon "Open Intercom Messenger" at bounding box center [1432, 774] width 26 height 26
